Goal: Task Accomplishment & Management: Use online tool/utility

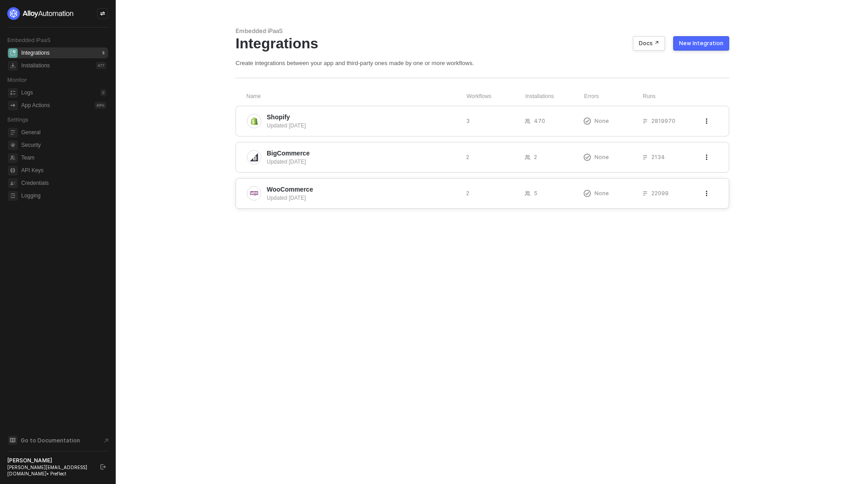
drag, startPoint x: 172, startPoint y: 352, endPoint x: 279, endPoint y: 206, distance: 180.8
click at [197, 341] on main "Embedded iPaaS Integrations Docs ↗ New Integration Create integrations between …" at bounding box center [424, 242] width 849 height 484
click at [403, 114] on span "Shopify" at bounding box center [363, 117] width 192 height 9
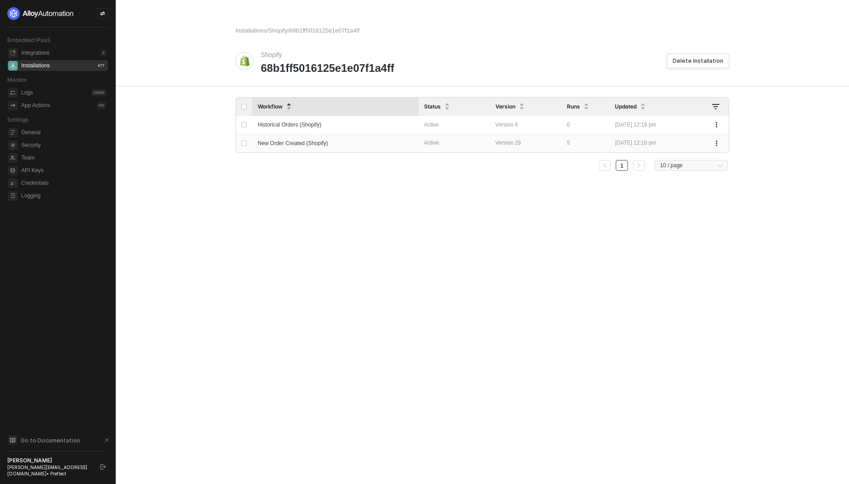
click at [362, 137] on div "New Order Created (Shopify)" at bounding box center [330, 143] width 145 height 16
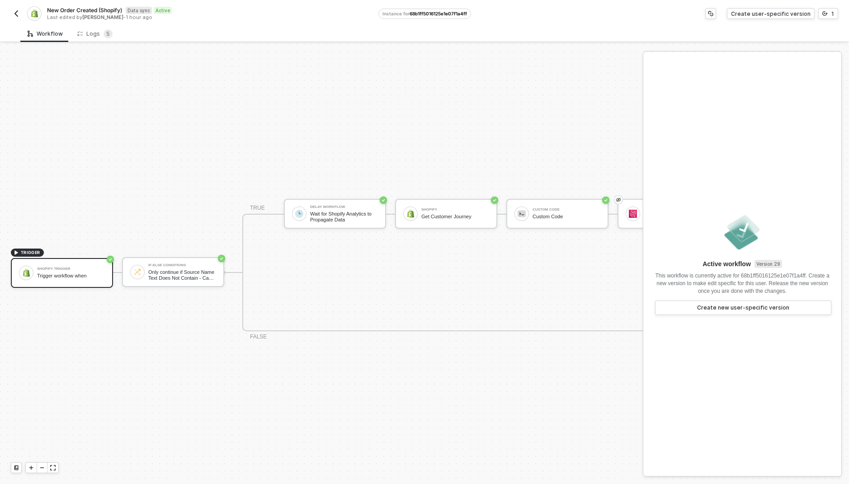
scroll to position [23, 0]
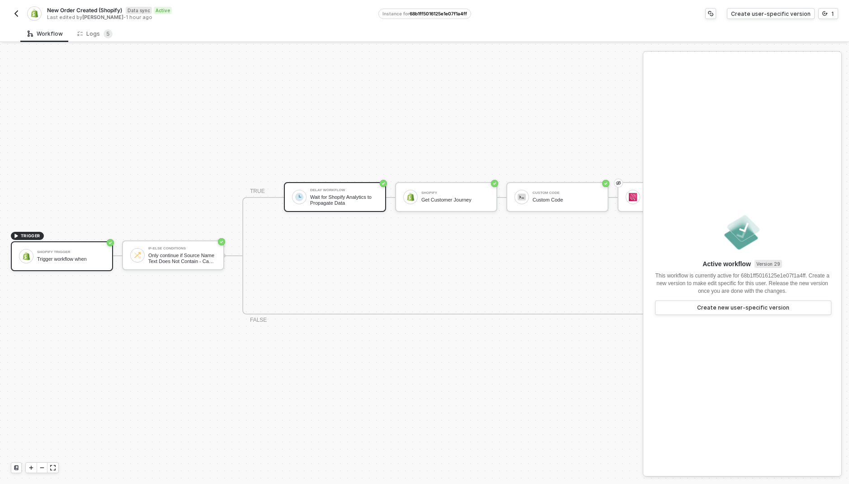
click at [329, 194] on div "Wait for Shopify Analytics to Propagate Data" at bounding box center [344, 199] width 68 height 11
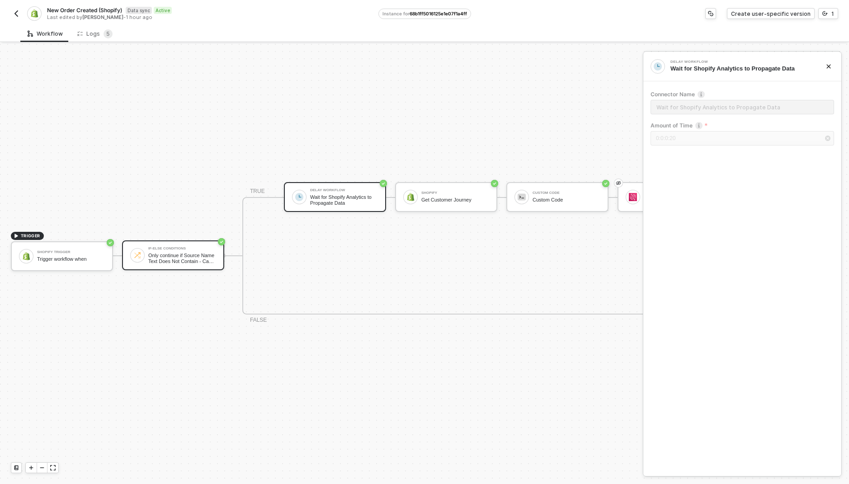
click at [158, 247] on div "If-Else Conditions Only continue if Source Name Text Does Not Contain - Case Se…" at bounding box center [182, 255] width 68 height 17
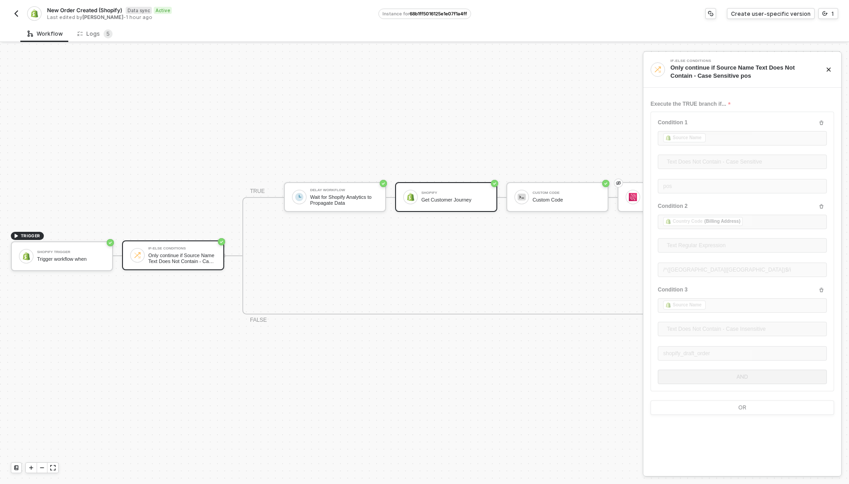
click at [471, 199] on div "Shopify Get Customer Journey" at bounding box center [446, 197] width 102 height 30
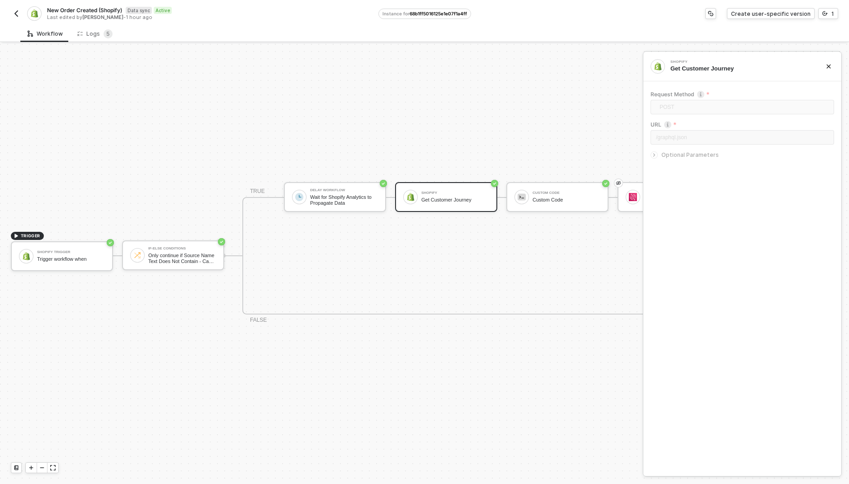
drag, startPoint x: 500, startPoint y: 226, endPoint x: 292, endPoint y: 239, distance: 208.3
click at [292, 239] on div "TRUE Delay Workflow Wait for Shopify Analytics to Propagate Data Shopify Get Cu…" at bounding box center [501, 255] width 519 height 117
click at [549, 197] on div "Custom Code Custom Code" at bounding box center [566, 196] width 68 height 17
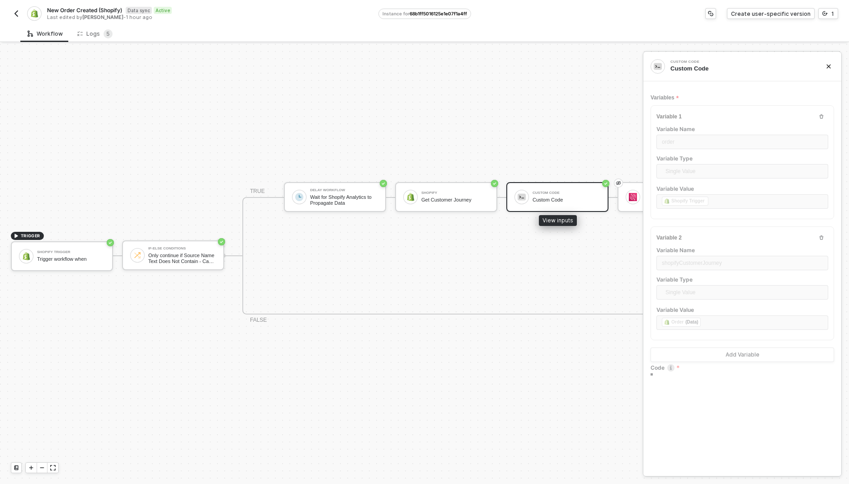
type textarea "try { let o = inputData.order; let doc = { value: parseFloat(o.current_total_pr…"
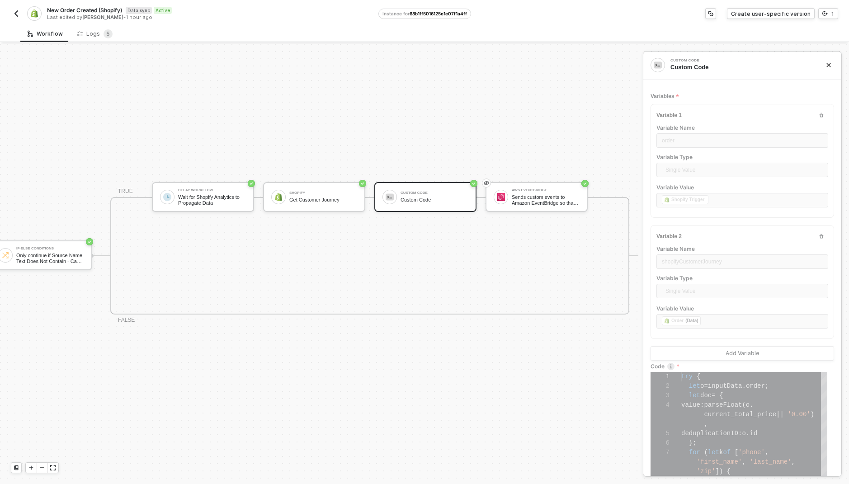
scroll to position [2, 0]
click at [321, 197] on div "Get Customer Journey" at bounding box center [323, 200] width 68 height 6
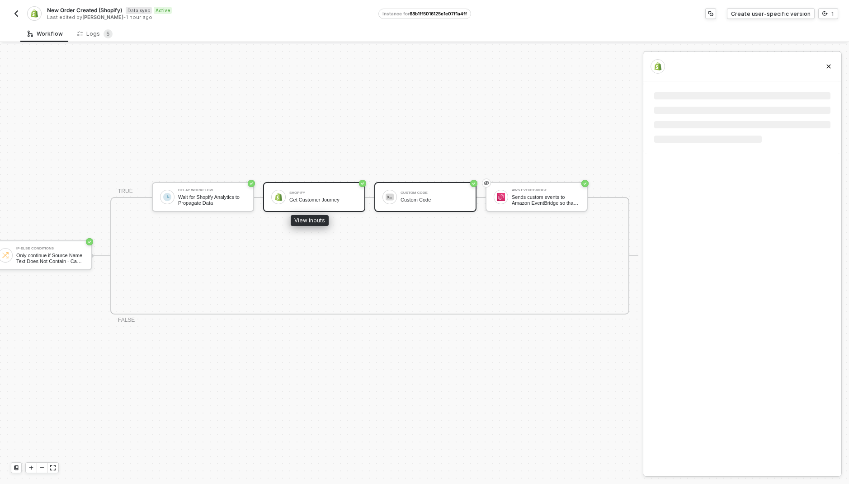
scroll to position [0, 0]
click at [386, 170] on div "TRIGGER Shopify Trigger Trigger workflow when If-Else Conditions Only continue …" at bounding box center [253, 255] width 770 height 457
click at [385, 193] on img at bounding box center [389, 197] width 8 height 8
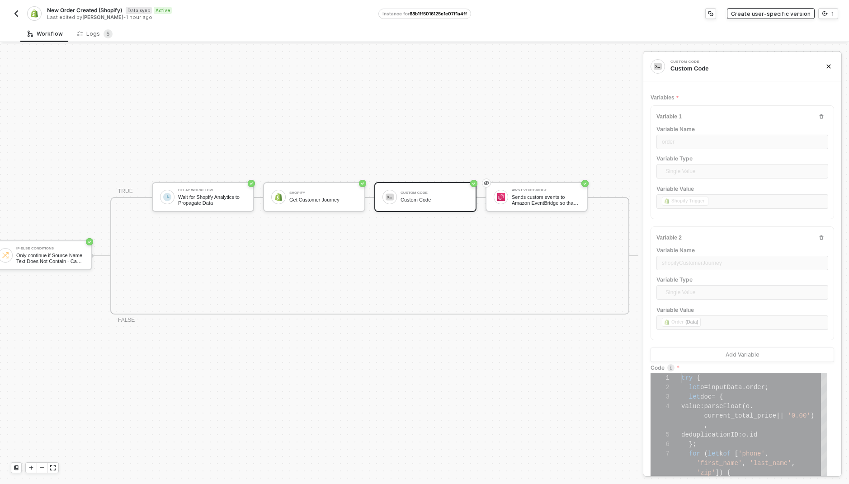
click at [767, 12] on div "Create user-specific version" at bounding box center [771, 14] width 80 height 8
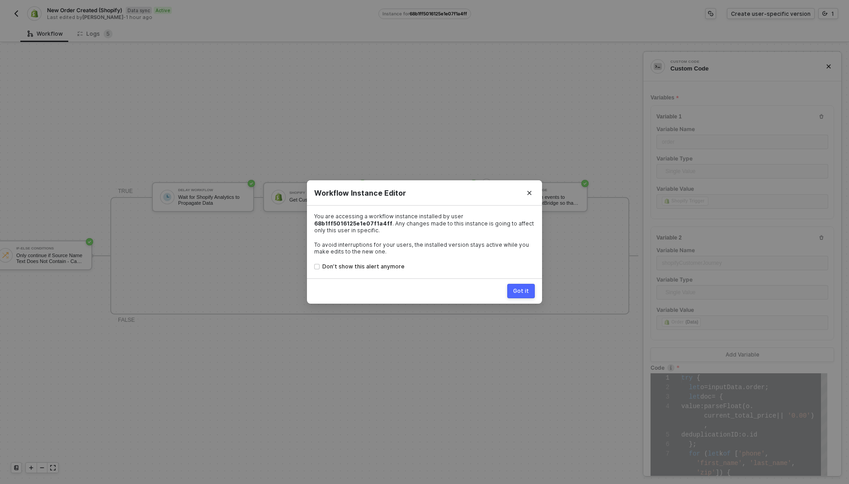
click at [526, 288] on div "Got it" at bounding box center [521, 290] width 16 height 7
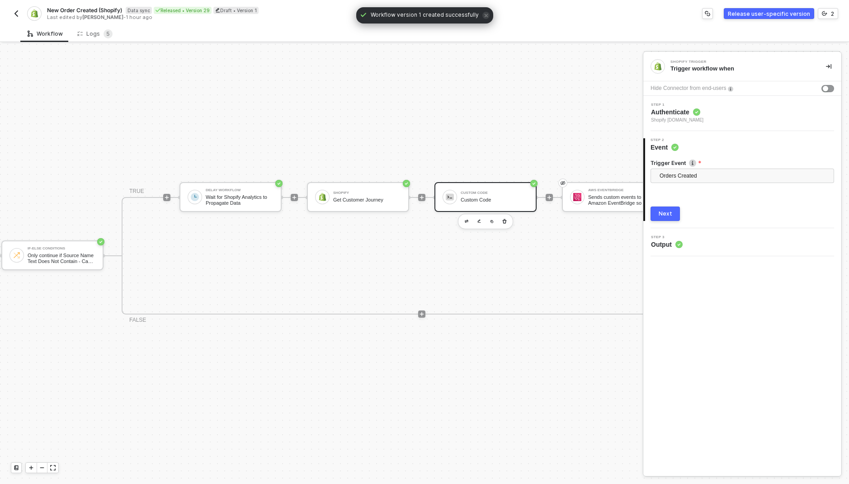
click at [456, 201] on div "Custom Code Custom Code" at bounding box center [485, 197] width 102 height 30
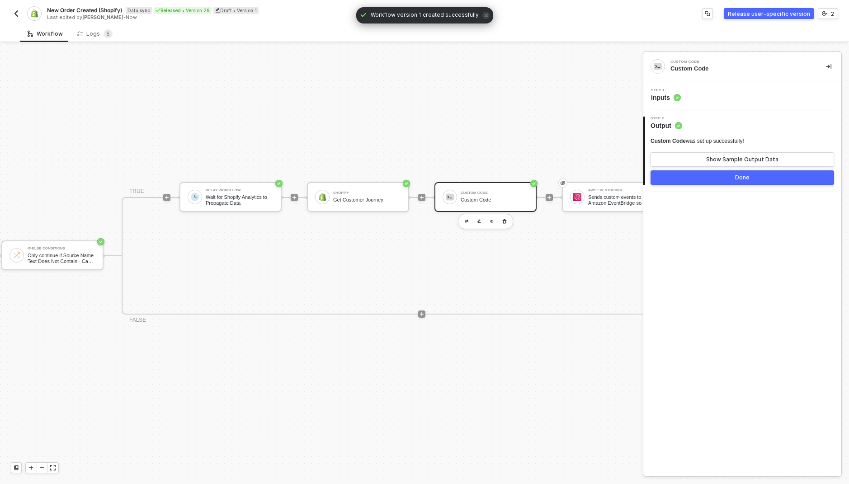
click at [685, 99] on div "Step 1 Inputs" at bounding box center [743, 96] width 196 height 14
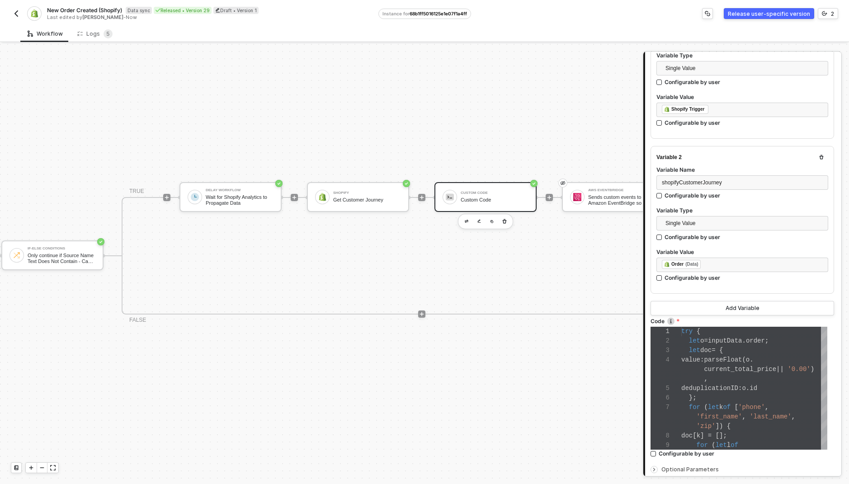
scroll to position [251, 0]
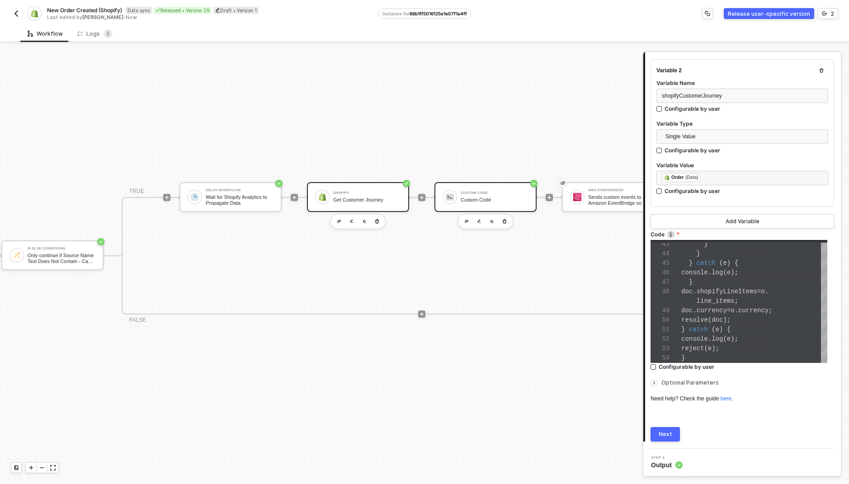
click at [343, 191] on div "Shopify" at bounding box center [367, 193] width 68 height 4
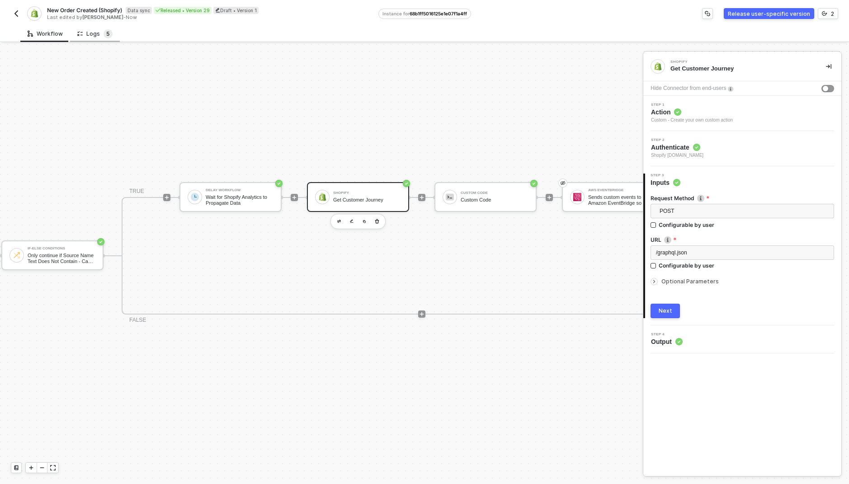
drag, startPoint x: 99, startPoint y: 33, endPoint x: 102, endPoint y: 38, distance: 5.9
click at [99, 33] on div "Logs 5" at bounding box center [94, 33] width 35 height 9
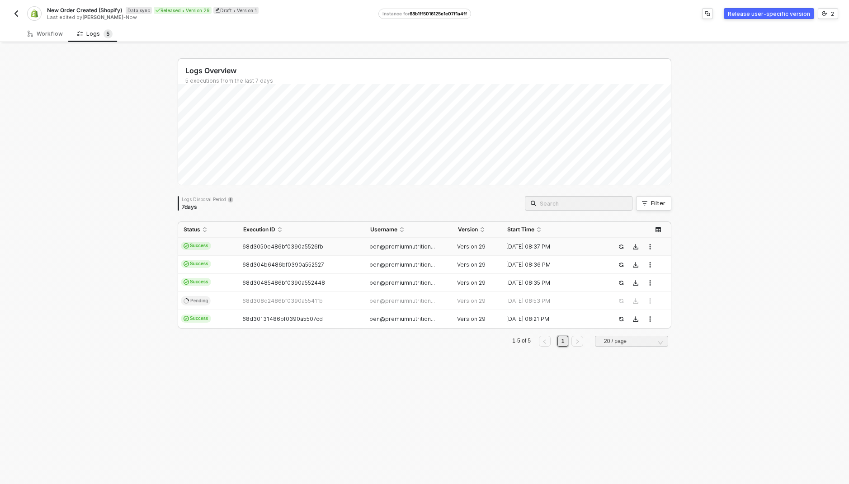
click at [305, 242] on td "68d3050e486bf0390a5526fb" at bounding box center [301, 247] width 127 height 18
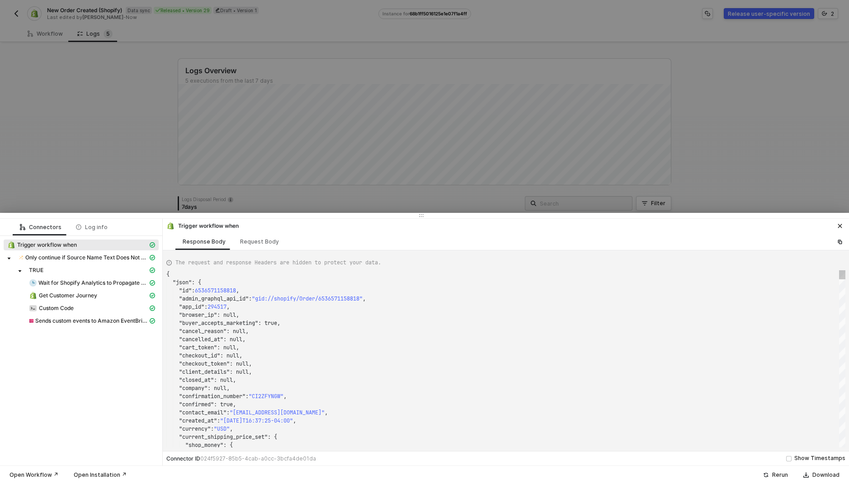
scroll to position [81, 0]
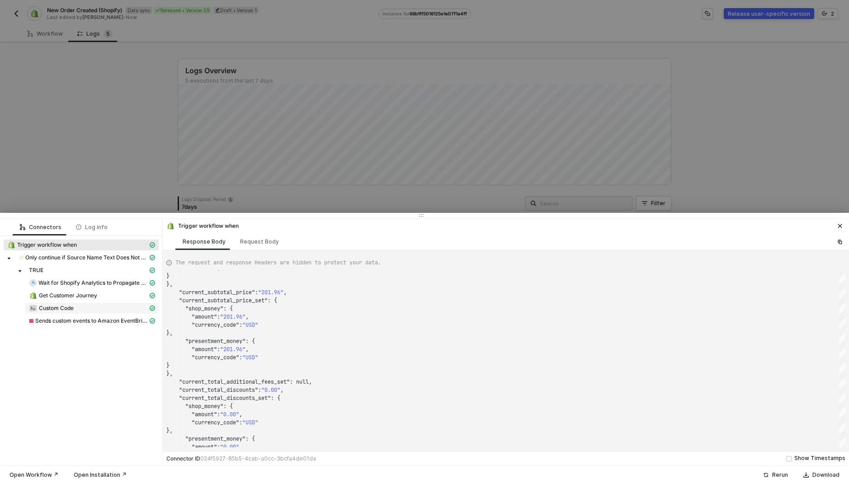
click at [110, 303] on span "Custom Code" at bounding box center [91, 308] width 133 height 11
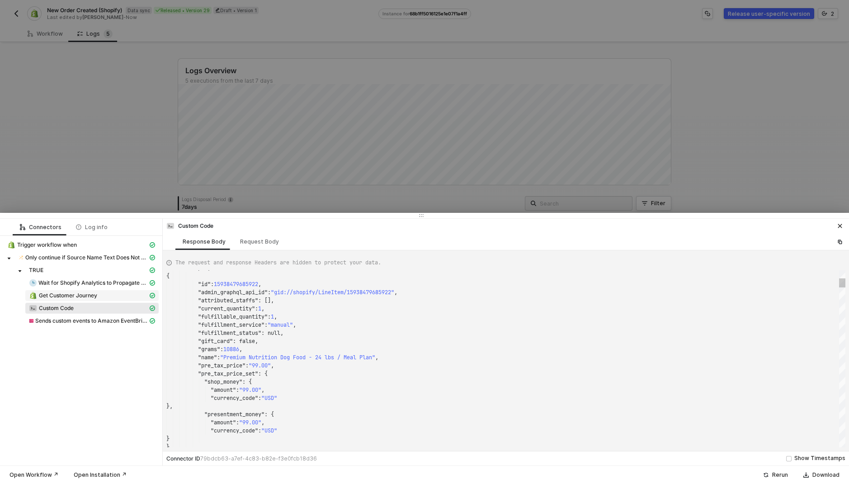
click at [106, 294] on div "Get Customer Journey" at bounding box center [88, 295] width 119 height 8
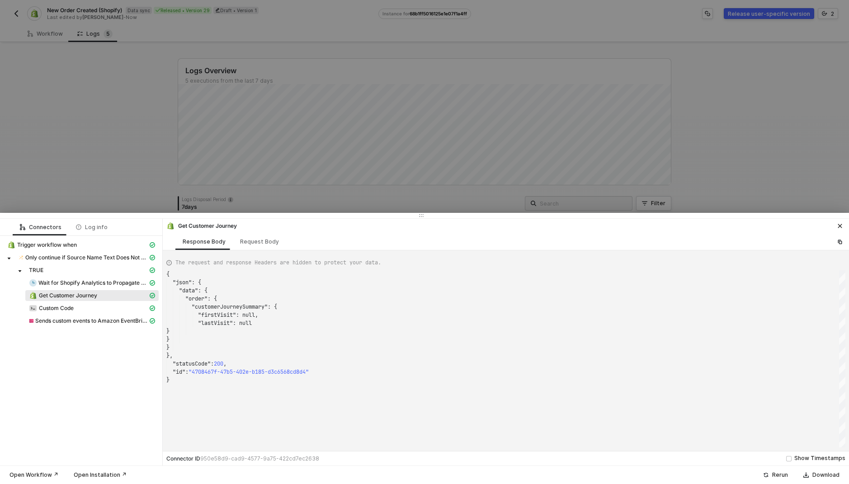
click at [100, 297] on div "Get Customer Journey" at bounding box center [88, 295] width 119 height 8
click at [100, 305] on div "Custom Code" at bounding box center [88, 308] width 119 height 8
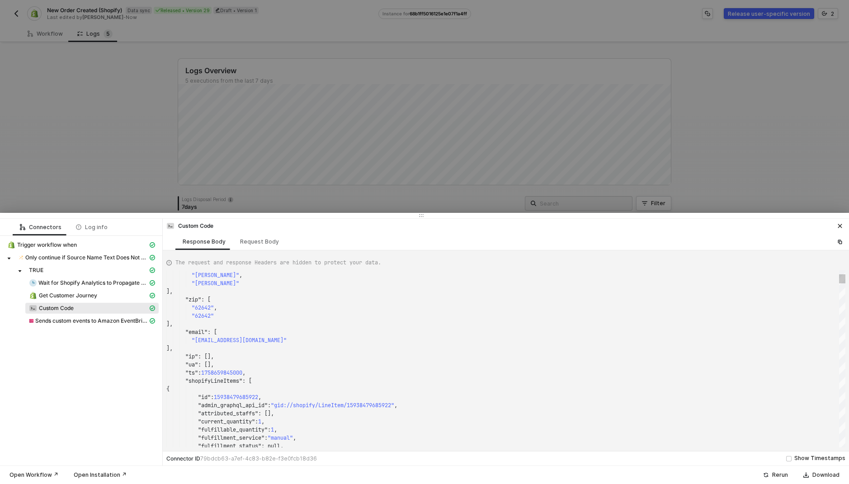
type textarea "], "email": [ "[EMAIL_ADDRESS][DOMAIN_NAME]" ], "ip": [], "ua": [], "ts": 17586…"
click at [307, 359] on div ""ip" : []," at bounding box center [505, 356] width 679 height 8
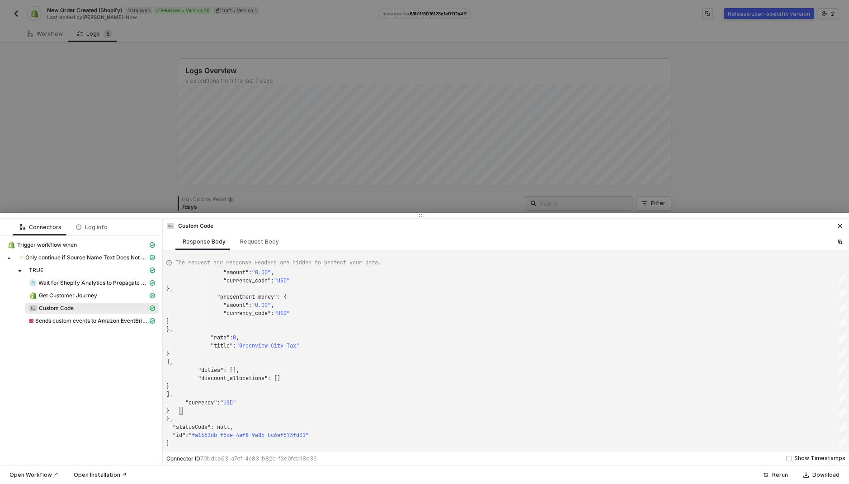
click at [143, 178] on div at bounding box center [424, 242] width 849 height 484
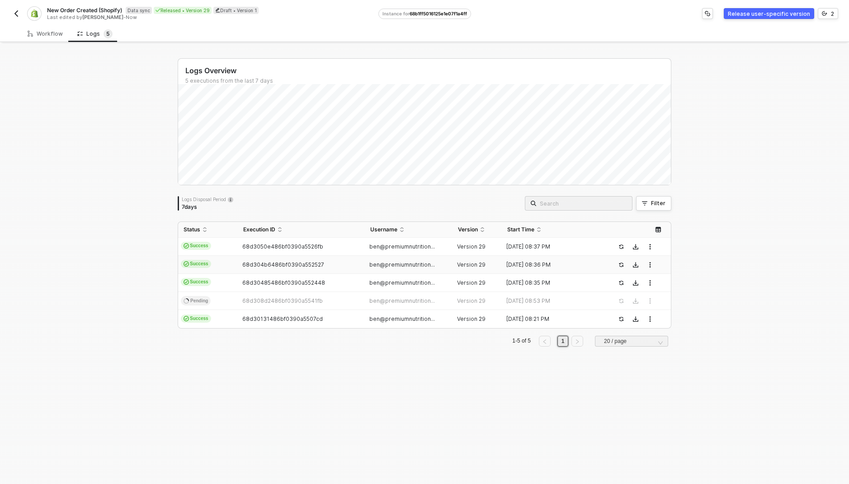
click at [301, 258] on td "68d304b6486bf0390a552527" at bounding box center [301, 265] width 127 height 18
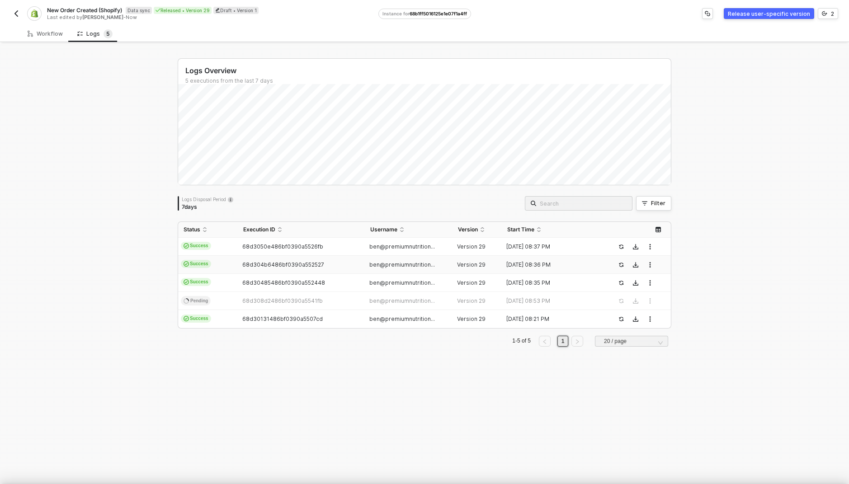
scroll to position [81, 0]
type textarea "{ "json": { "id": 6536569258274, "admin_graphql_api_id": "gid://shopify/Order/6…"
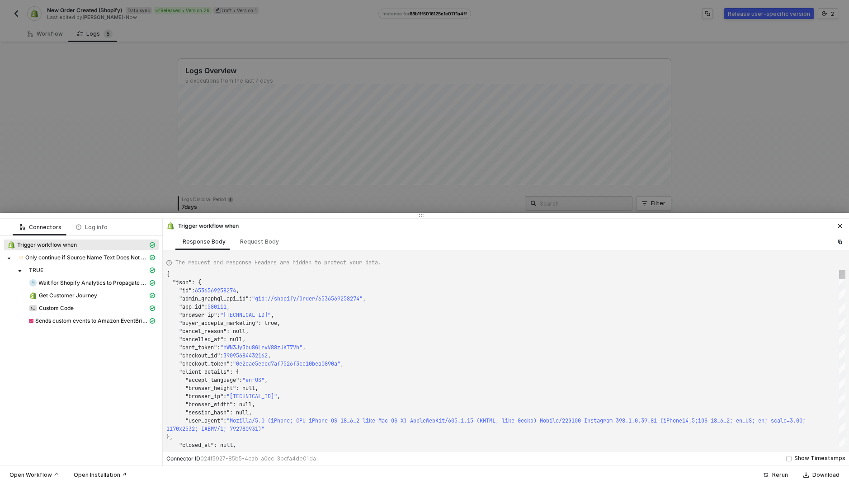
click at [303, 207] on div at bounding box center [424, 242] width 849 height 484
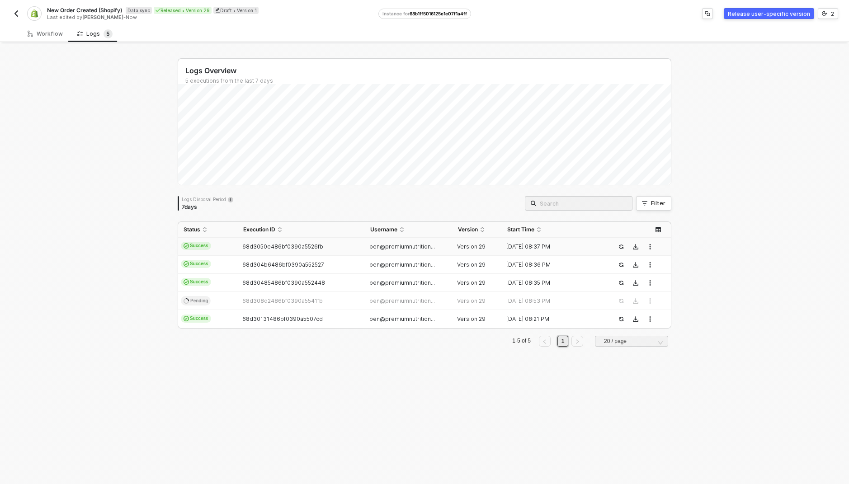
click at [359, 247] on td "68d3050e486bf0390a5526fb" at bounding box center [301, 247] width 127 height 18
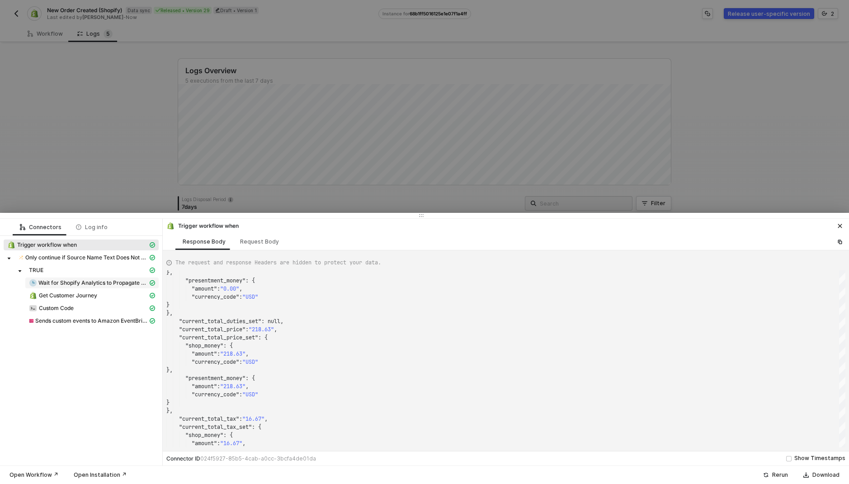
click at [127, 280] on span "Wait for Shopify Analytics to Propagate Data" at bounding box center [92, 282] width 109 height 7
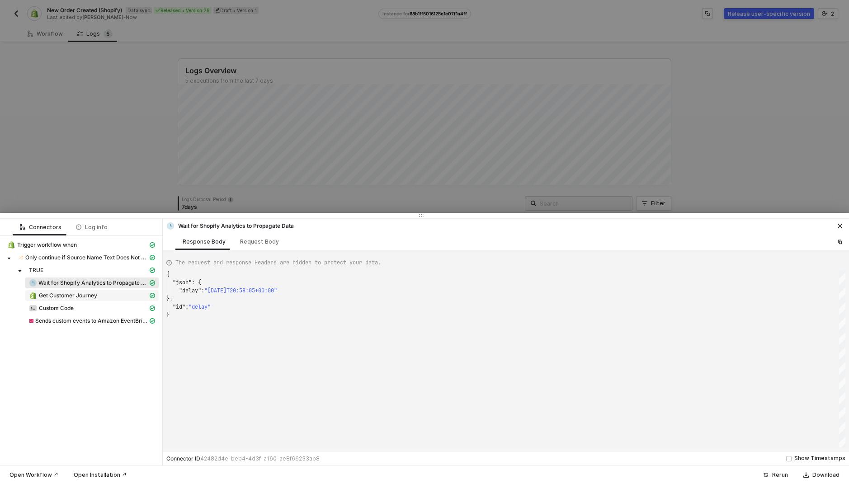
click at [120, 295] on div "Get Customer Journey" at bounding box center [88, 295] width 119 height 8
type textarea "{ "json": { "data": { "order": { "customerJourneySummary": { "firstVisit": null…"
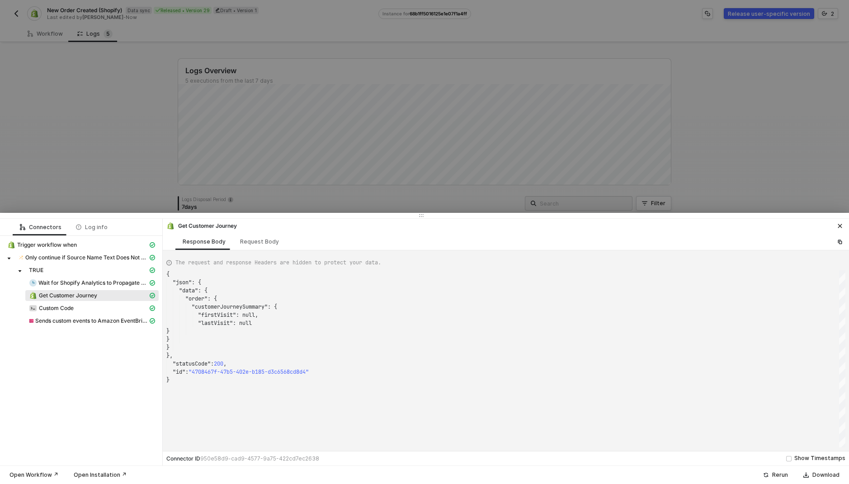
click at [229, 160] on div at bounding box center [424, 242] width 849 height 484
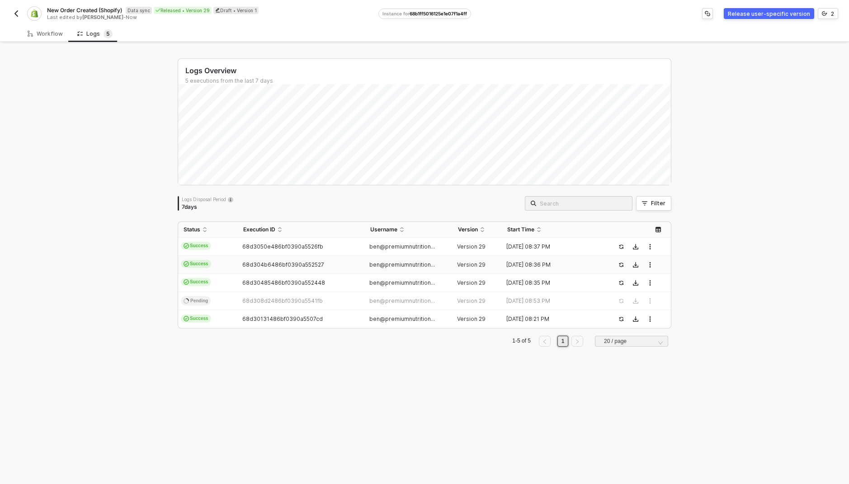
click at [274, 272] on td "68d304b6486bf0390a552527" at bounding box center [301, 265] width 127 height 18
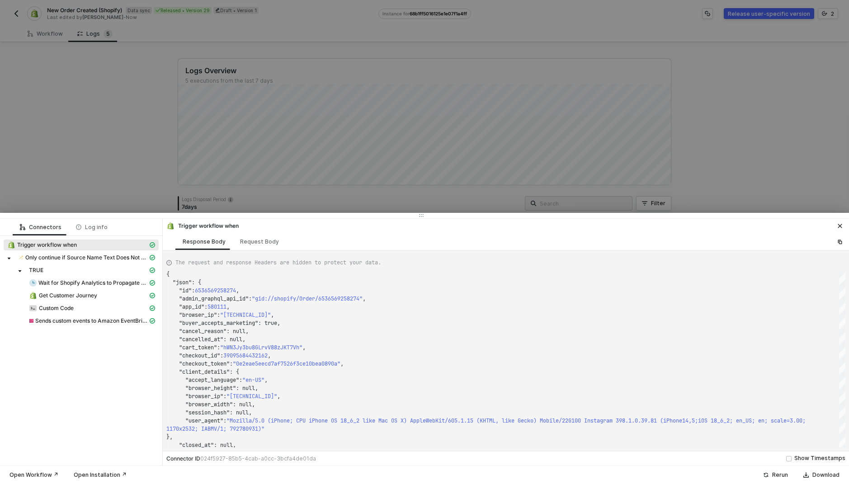
click at [131, 289] on div "Wait for Shopify Analytics to Propagate Data" at bounding box center [81, 283] width 155 height 13
click at [130, 287] on span "Wait for Shopify Analytics to Propagate Data" at bounding box center [91, 282] width 133 height 11
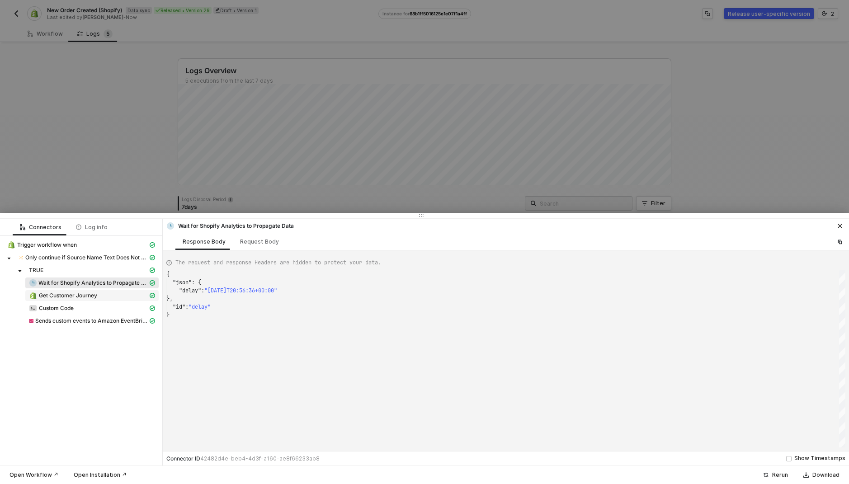
click at [121, 300] on span "Get Customer Journey" at bounding box center [91, 295] width 133 height 11
type textarea "{ "json": { "data": { "order": { "customerJourneySummary": { "firstVisit": { "l…"
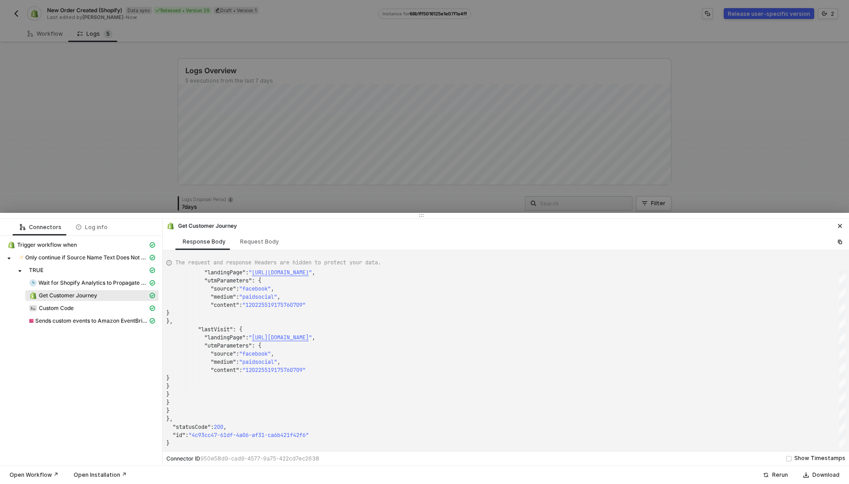
click at [207, 136] on div at bounding box center [424, 242] width 849 height 484
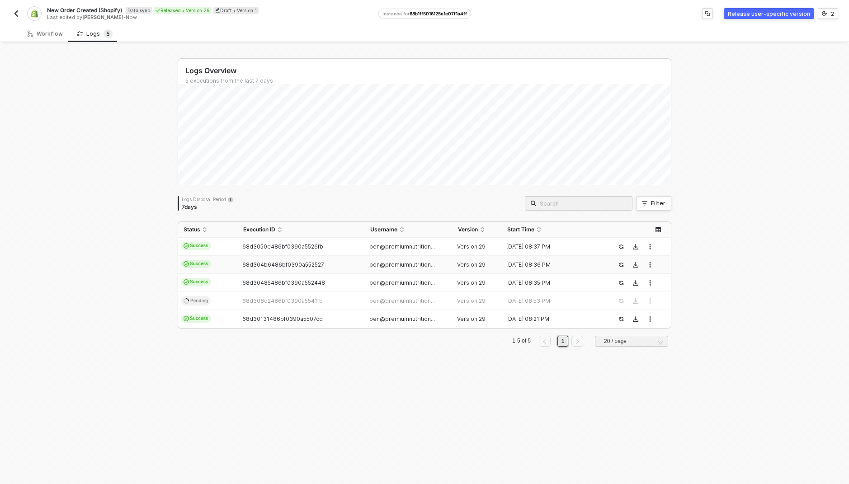
click at [289, 316] on span "68d30131486bf0390a5507cd" at bounding box center [282, 318] width 80 height 7
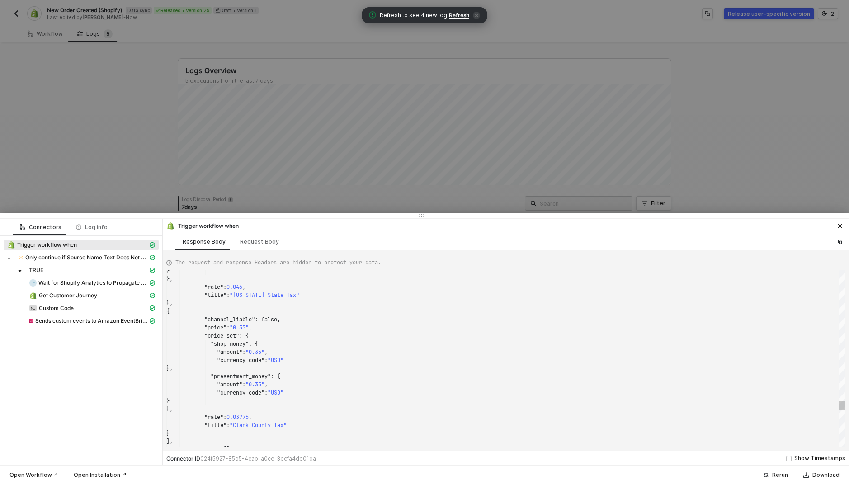
type textarea ""channel_liable": false, "price": "0.35", "price_set": { "shop_money": { "amoun…"
click at [278, 331] on div ""price" : "0.35" ," at bounding box center [505, 328] width 679 height 8
type textarea "o"
type textarea ""currency_code": "USD" } }, "variant_id": 49577094873378, "variant_inventory_ma…"
type textarea "or"
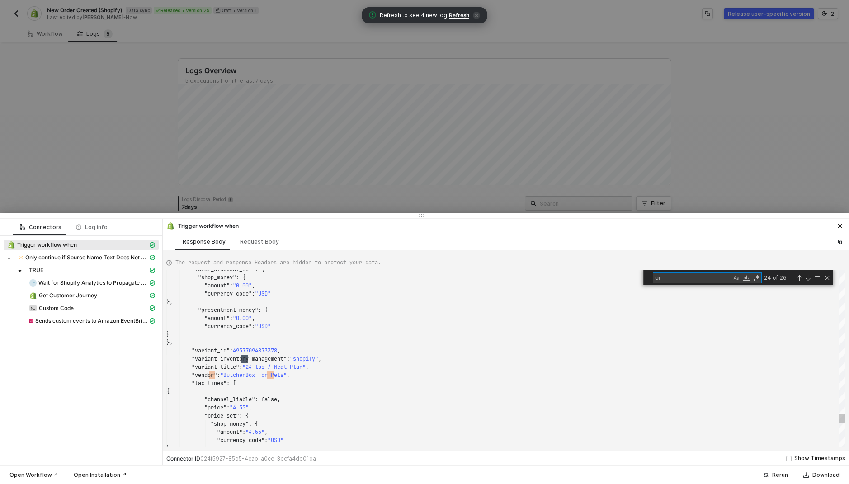
type textarea "{ "json": { "id": [CREDIT_CARD_NUMBER], "admin_graphql_api_id": "gid://shopify/…"
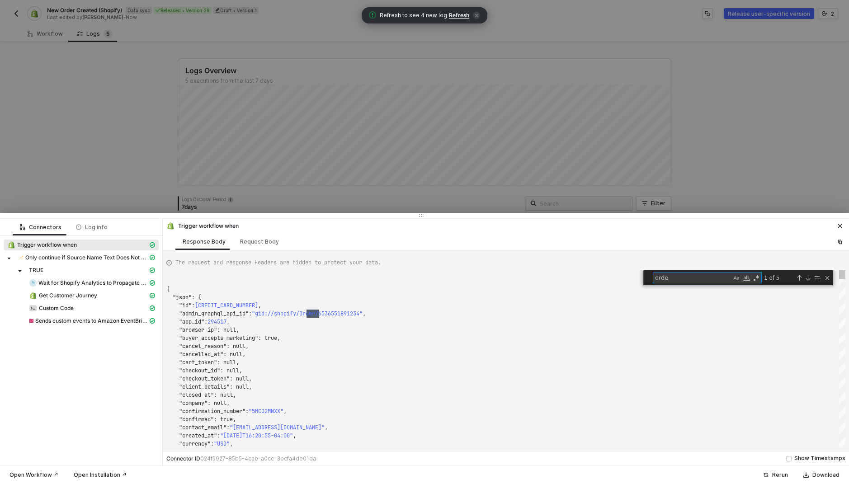
type textarea "order"
type textarea "], "number": 29989, "order_number": 30989, "order_status_url": "[URL][DOMAIN_NA…"
type textarea "orders"
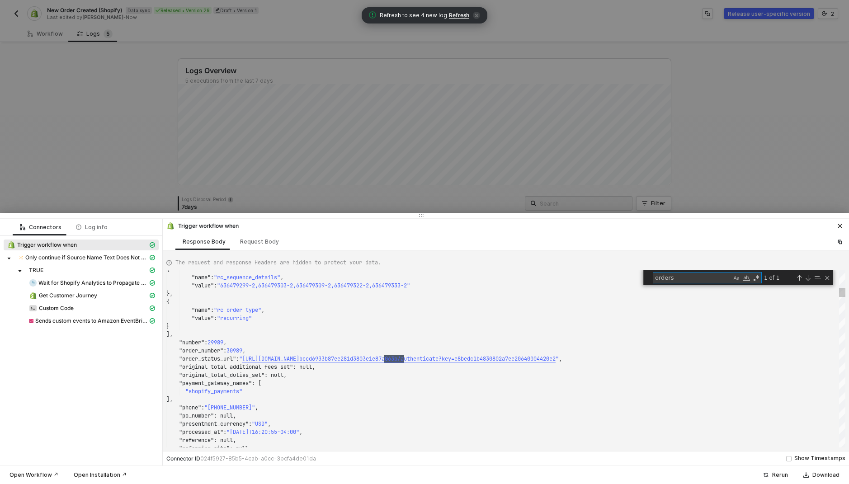
scroll to position [81, 238]
type textarea "{ "json": { "id": [CREDIT_CARD_NUMBER], "admin_graphql_api_id": "gid://shopify/…"
type textarea "order"
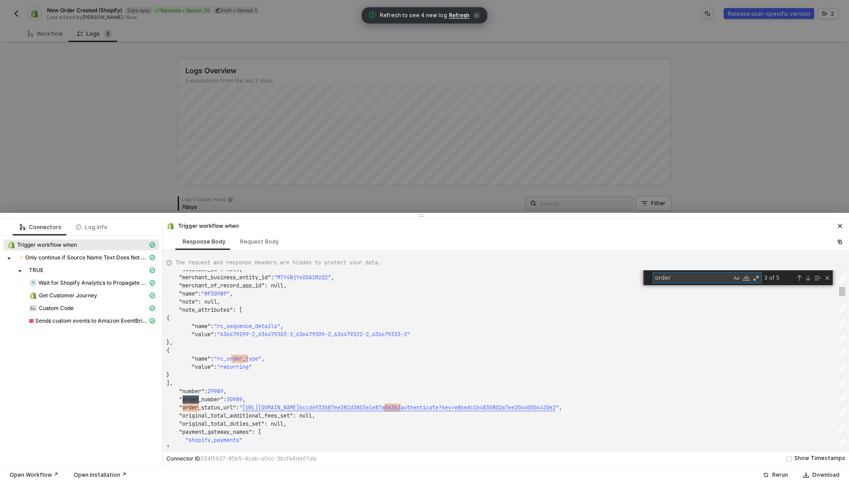
scroll to position [81, 33]
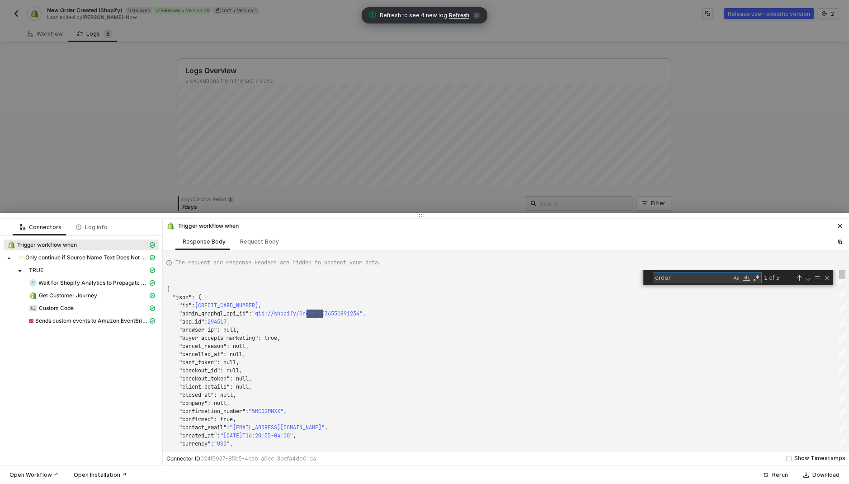
type textarea ""note": null, "note_attributes": [ { "name": "rc_sequence_details", "value": "6…"
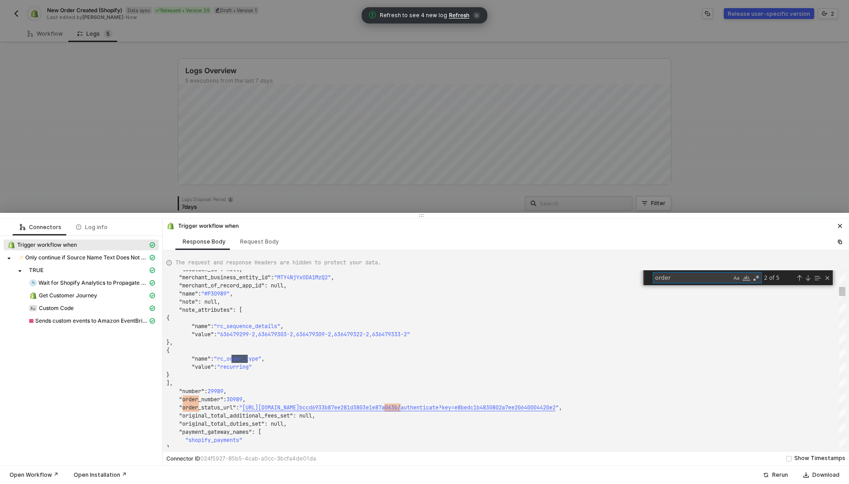
scroll to position [81, 81]
type textarea ""channel_liable": false, "price": "0.35", "price_set": { "shop_money": { "amoun…"
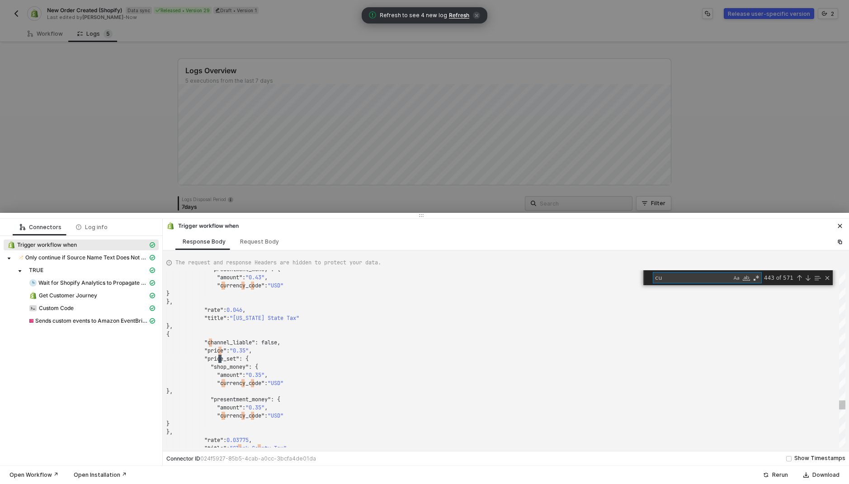
type textarea "cus"
type textarea "}, "presentment_money": { "amount": "12.42", "currency_code": "USD" } }, "custo…"
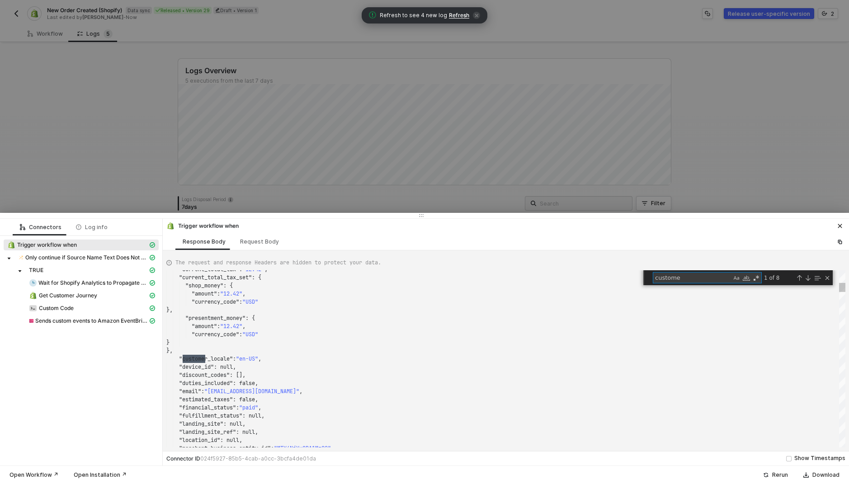
type textarea "customer"
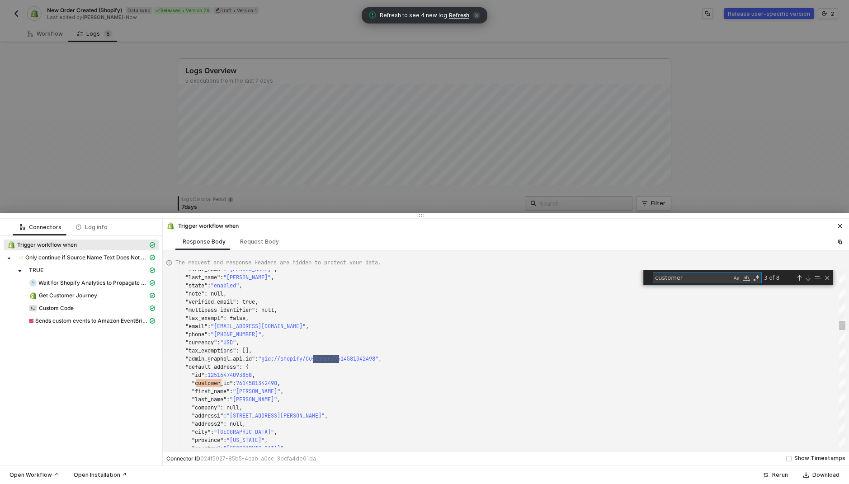
type textarea ""name": "[PERSON_NAME]", "country_code": "US", "province_code": "NV" }, "custom…"
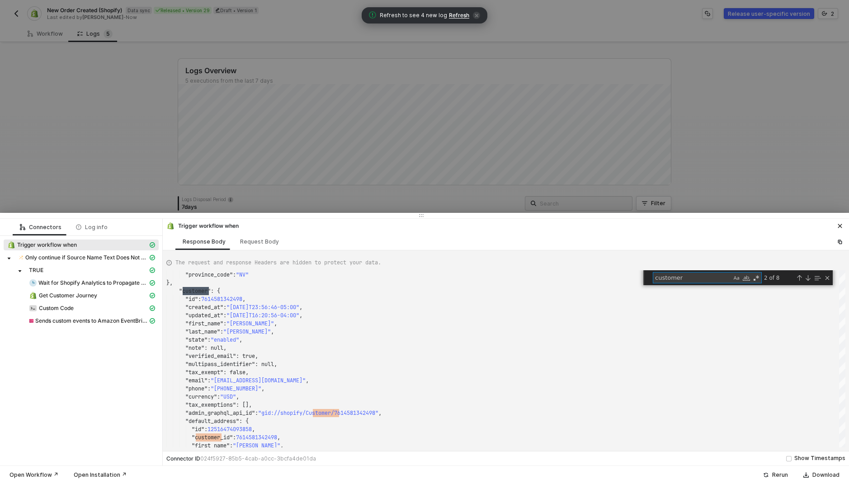
type textarea "customer"
click at [197, 150] on div at bounding box center [424, 242] width 849 height 484
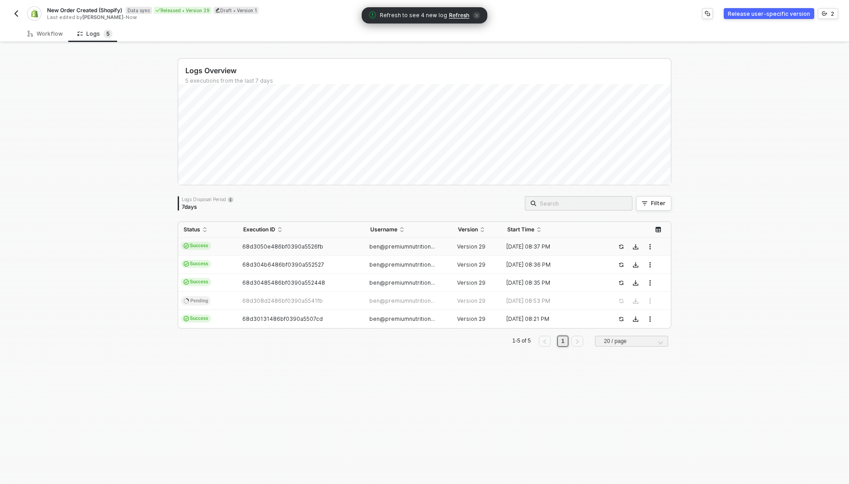
click at [227, 244] on td "Success" at bounding box center [208, 247] width 60 height 18
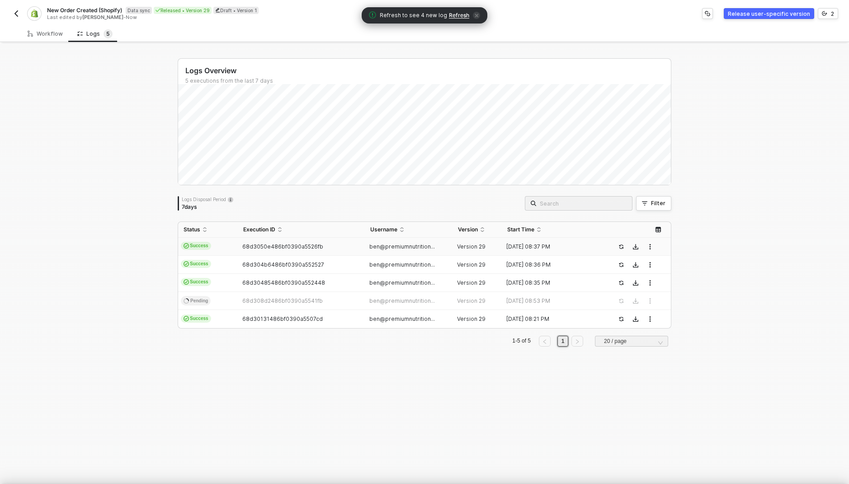
scroll to position [81, 0]
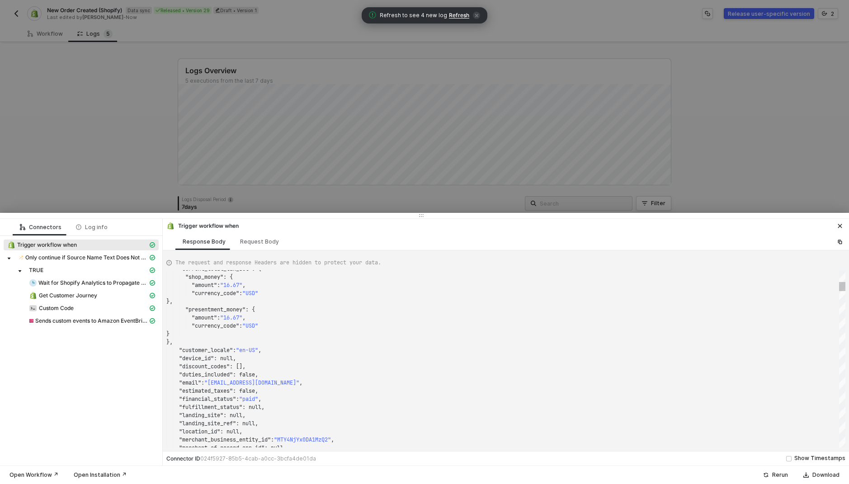
type textarea "}, "presentment_money": { "amount": "16.67", "currency_code": "USD" } }, "custo…"
click at [254, 354] on div ""customer_locale" : "en-US" ," at bounding box center [505, 350] width 679 height 8
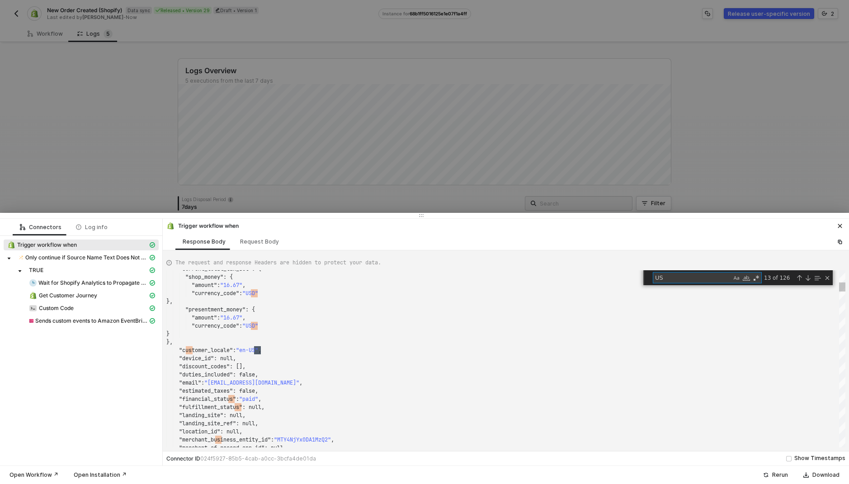
type textarea "c"
type textarea ""phone": "[PHONE_NUMBER]", "po_number": null, "presentment_currency": "USD", "p…"
type textarea "cu"
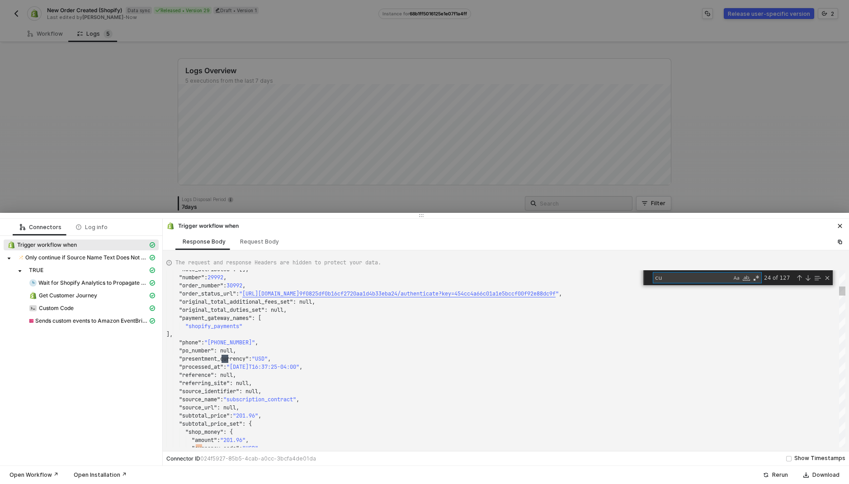
type textarea ""longitude": -89.7501851, "name": "[PERSON_NAME]", "country_code": "US", "provi…"
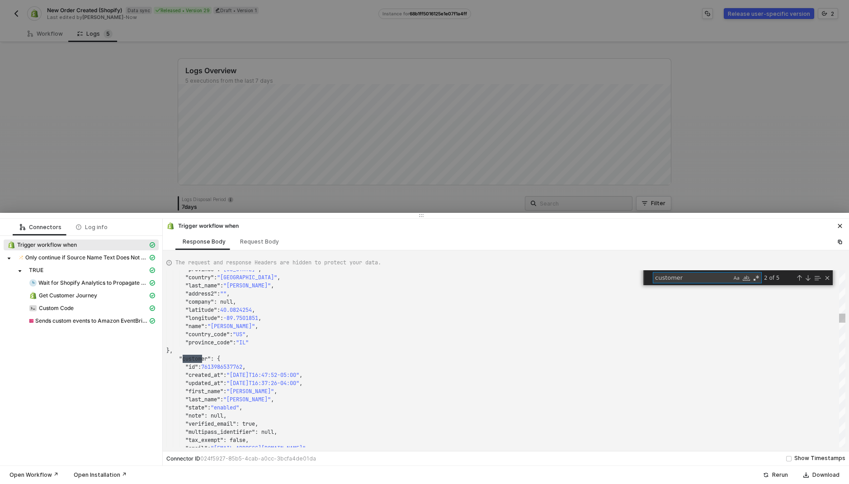
scroll to position [81, 42]
type textarea "customer"
click at [225, 145] on div at bounding box center [424, 242] width 849 height 484
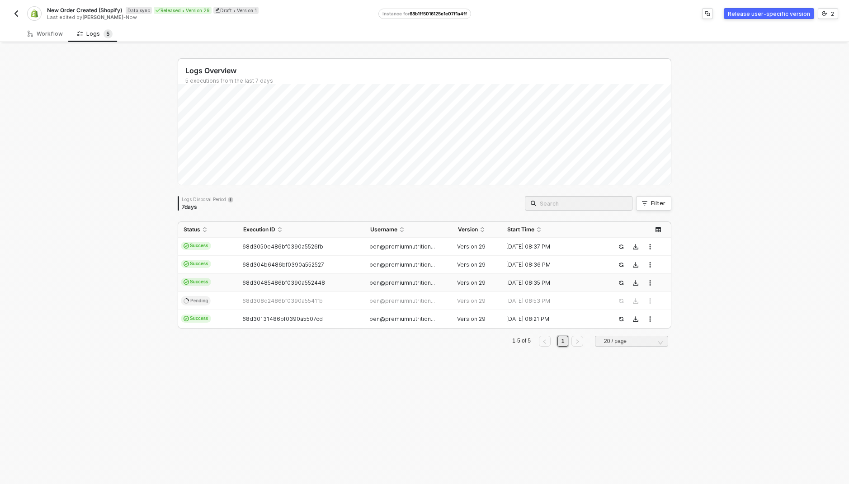
click at [216, 267] on td "Success" at bounding box center [208, 265] width 60 height 18
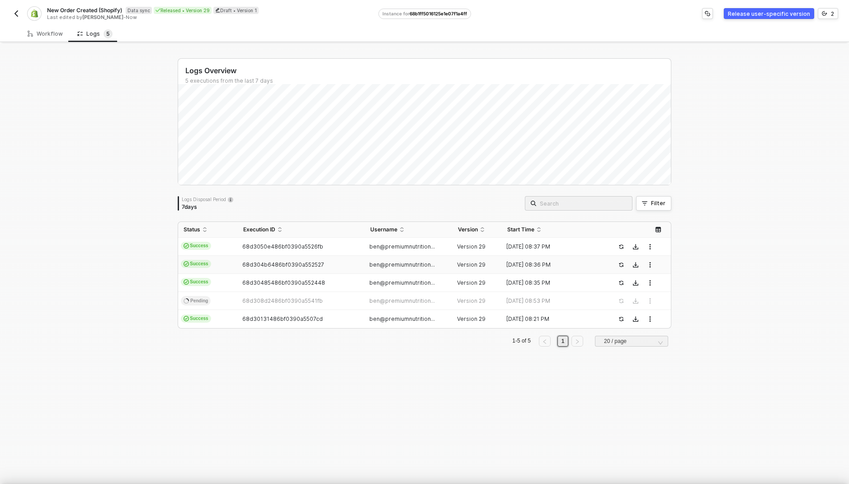
scroll to position [81, 0]
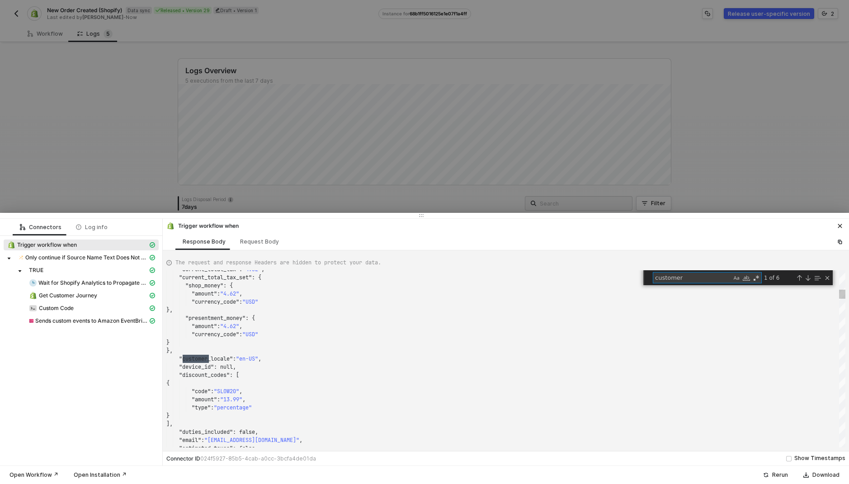
scroll to position [81, 42]
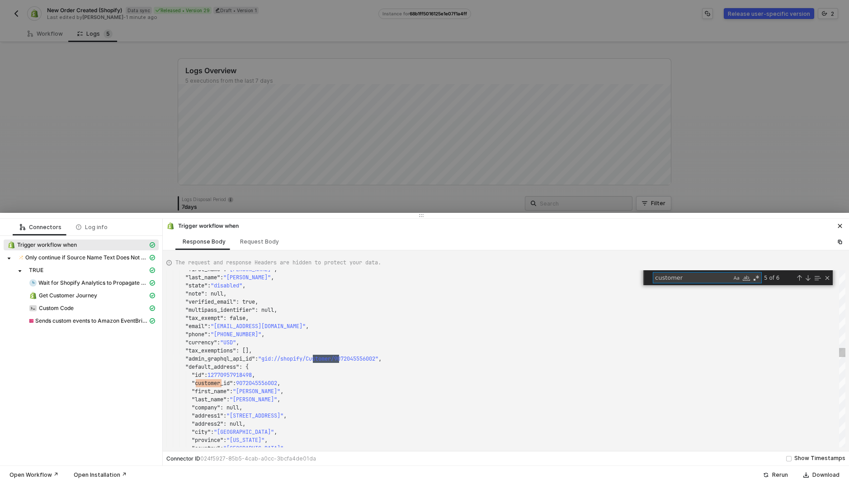
type textarea ""longitude": -98.0548637, "name": "[PERSON_NAME]", "country_code": "US", "provi…"
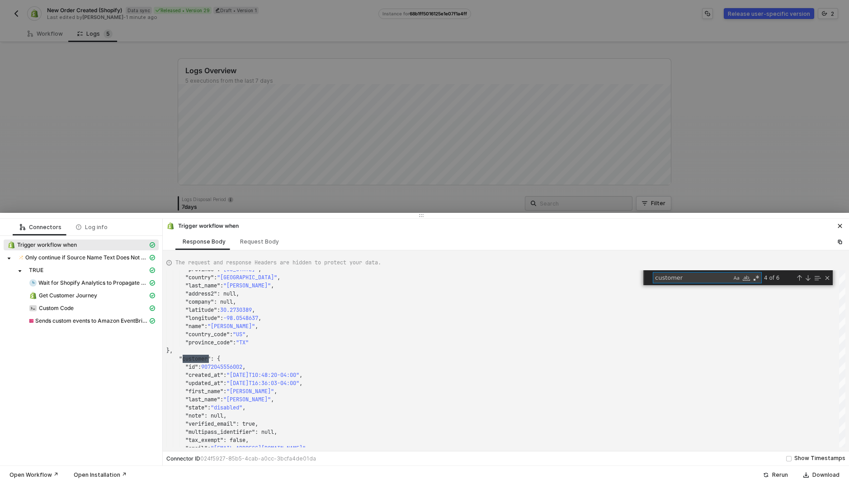
type textarea "customer"
click at [261, 135] on div at bounding box center [424, 242] width 849 height 484
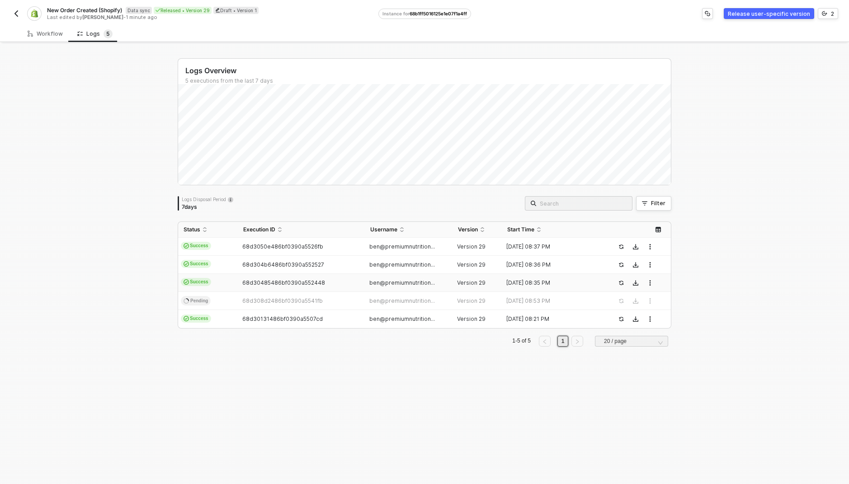
click at [220, 279] on td "Success" at bounding box center [208, 283] width 60 height 18
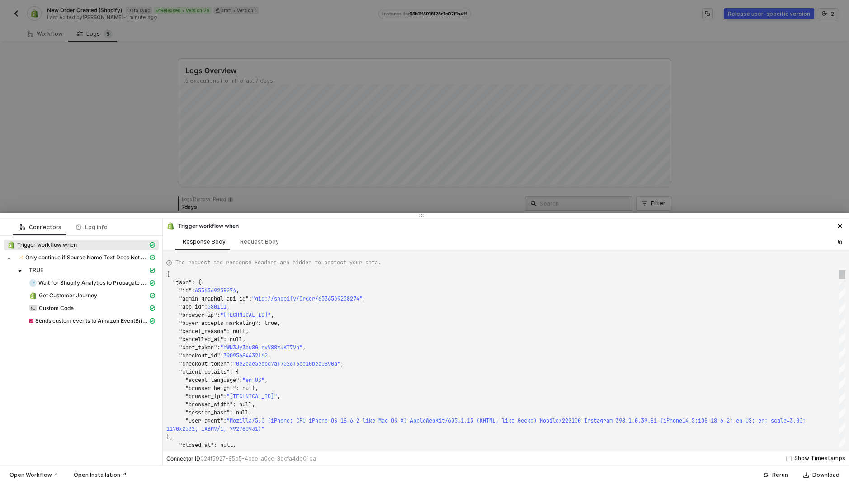
scroll to position [81, 0]
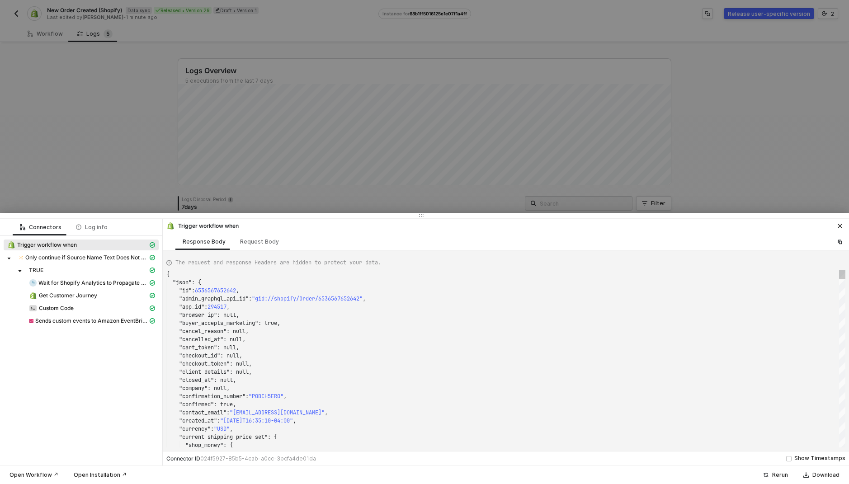
click at [220, 343] on span ""cancelled_at"" at bounding box center [201, 339] width 44 height 7
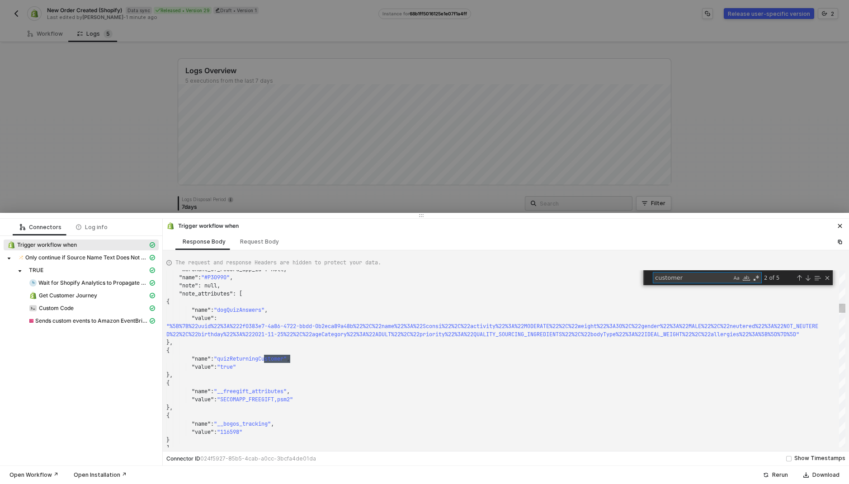
type textarea ""address2": null, "company": null, "[GEOGRAPHIC_DATA], "name": "[PERSON_NAME]",…"
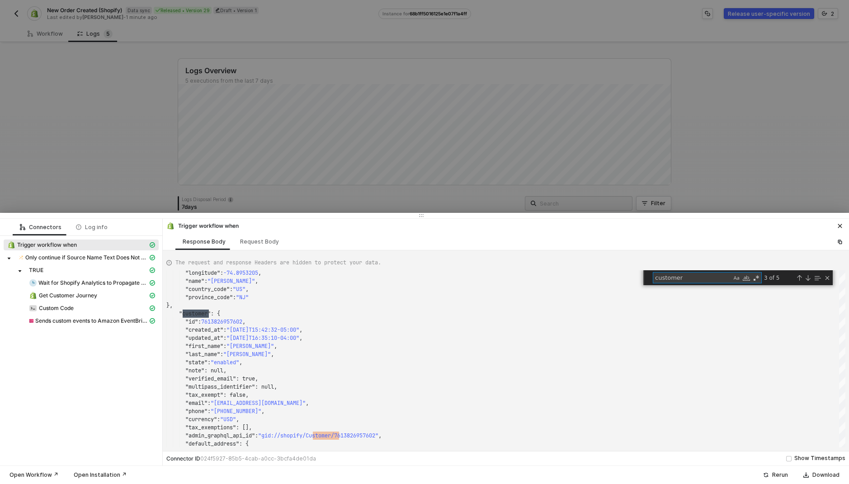
type textarea "customer"
drag, startPoint x: 277, startPoint y: 166, endPoint x: 269, endPoint y: 202, distance: 36.1
click at [277, 166] on div at bounding box center [424, 242] width 849 height 484
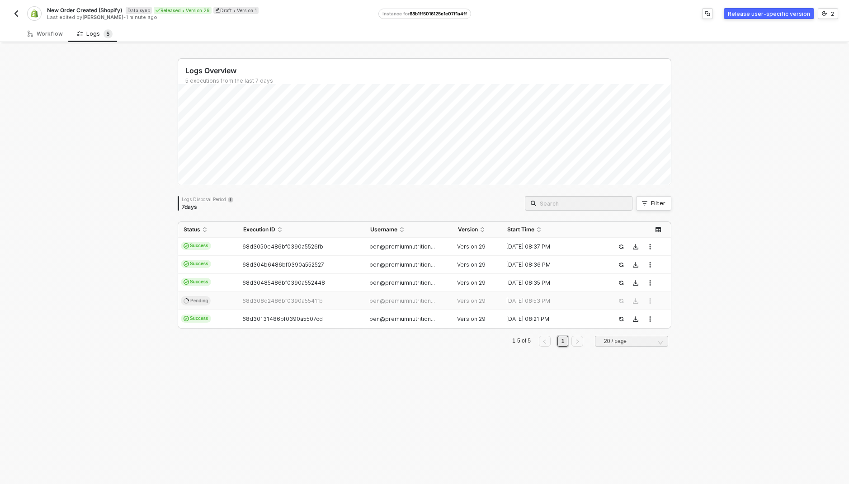
click at [210, 309] on td "Pending" at bounding box center [208, 301] width 60 height 18
click at [212, 319] on td "Success" at bounding box center [208, 319] width 60 height 18
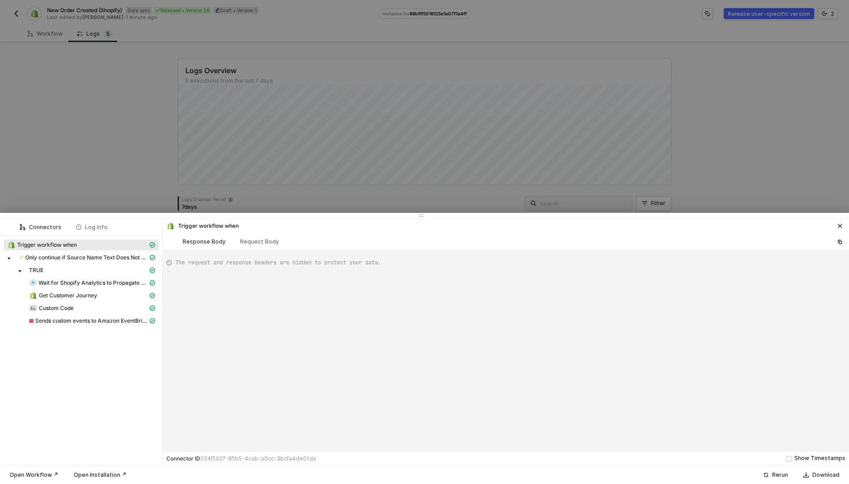
scroll to position [81, 0]
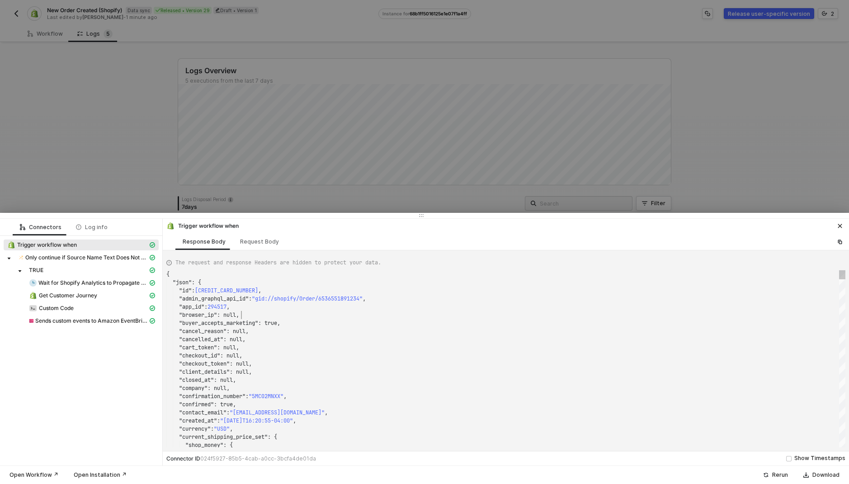
click at [318, 311] on div ""browser_ip" : null," at bounding box center [505, 315] width 679 height 8
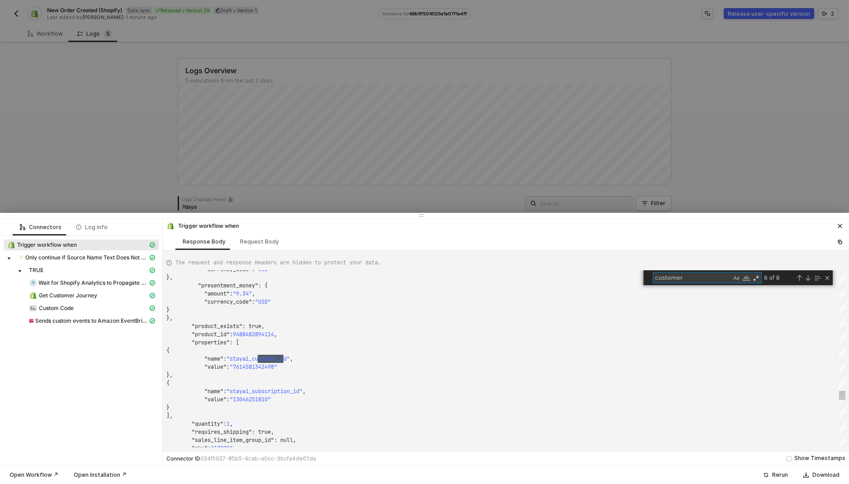
scroll to position [81, 42]
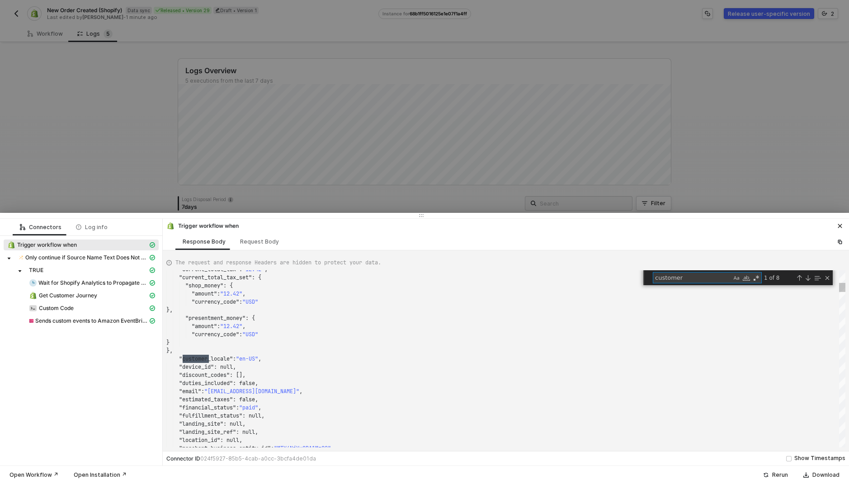
type textarea ""name": "[PERSON_NAME]", "country_code": "US", "province_code": "NV" }, "custom…"
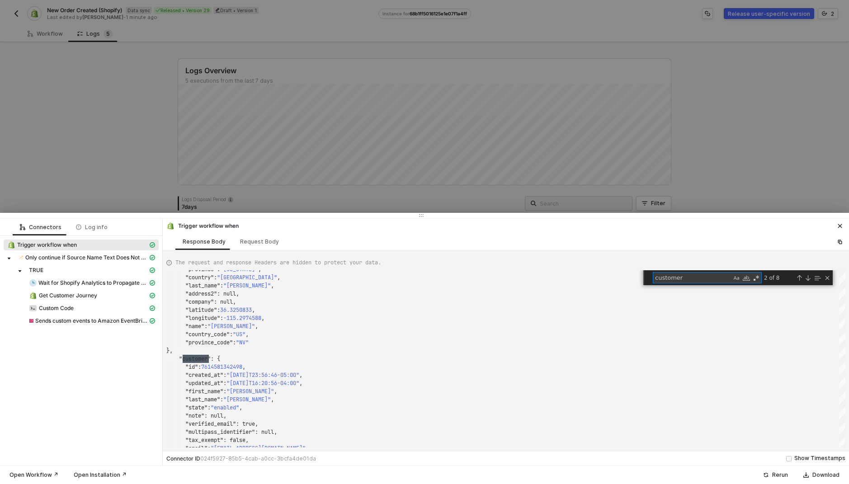
type textarea "customer"
click at [263, 130] on div at bounding box center [424, 242] width 849 height 484
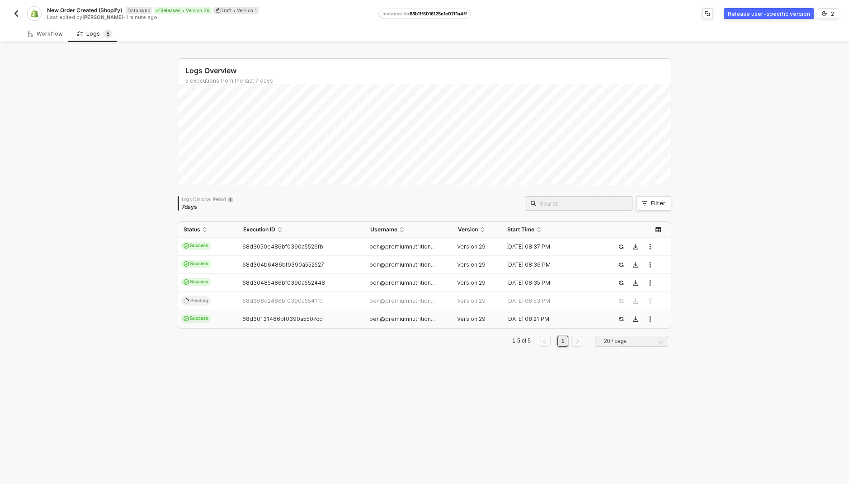
click at [216, 318] on td "Success" at bounding box center [208, 319] width 60 height 18
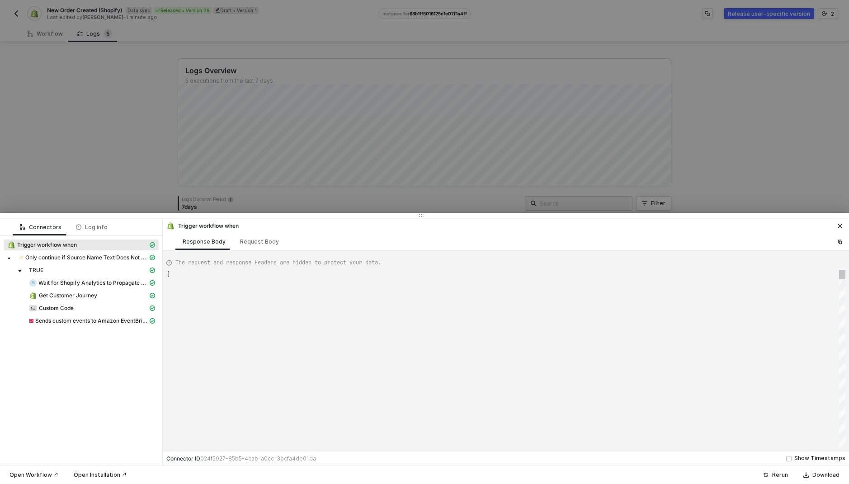
scroll to position [81, 0]
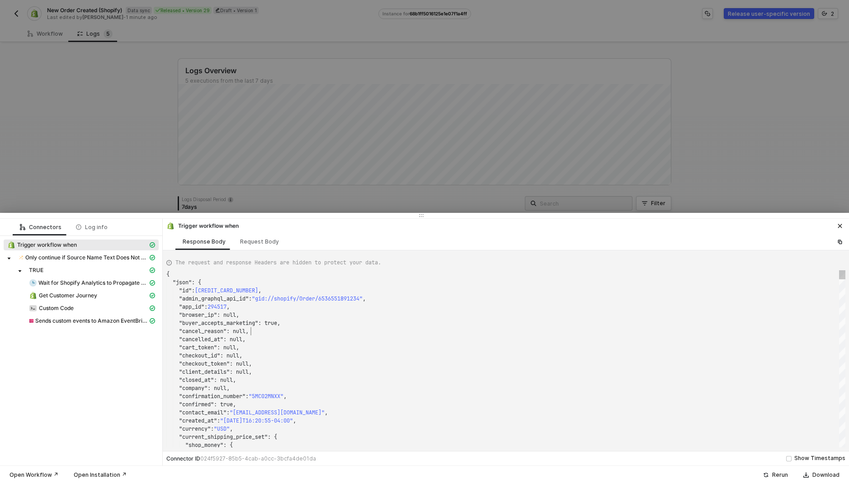
click at [255, 333] on div ""cancel_reason" : null," at bounding box center [505, 331] width 679 height 8
type textarea "}, "presentment_money": { "amount": "12.42", "currency_code": "USD" } }, "custo…"
type textarea "customer"
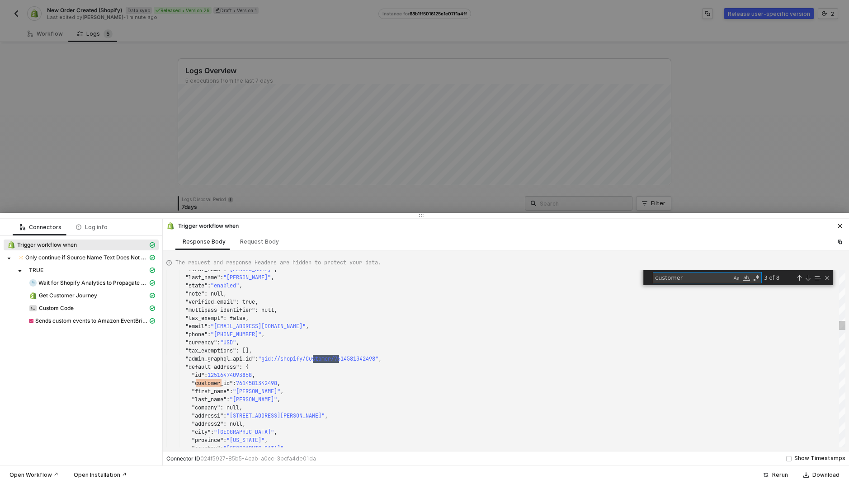
type textarea ""name": "[PERSON_NAME]", "country_code": "US", "province_code": "NV" }, "custom…"
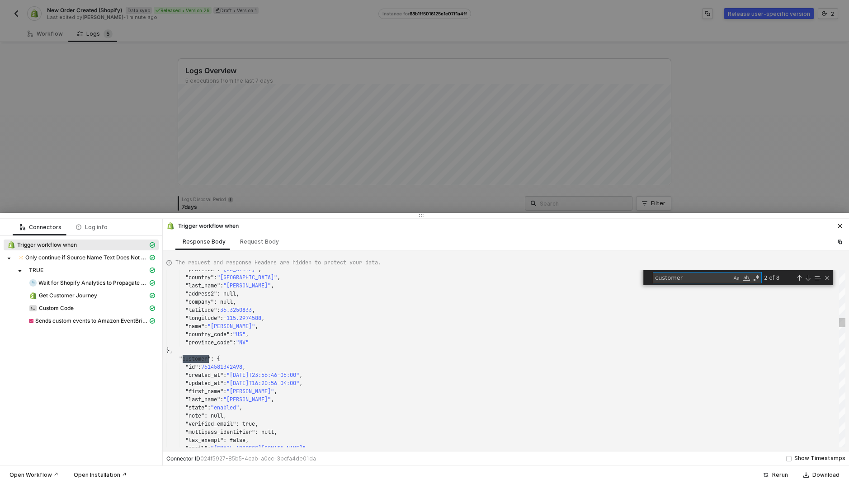
scroll to position [81, 42]
type textarea "customer"
drag, startPoint x: 337, startPoint y: 145, endPoint x: 304, endPoint y: 207, distance: 71.2
click at [337, 145] on div at bounding box center [424, 242] width 849 height 484
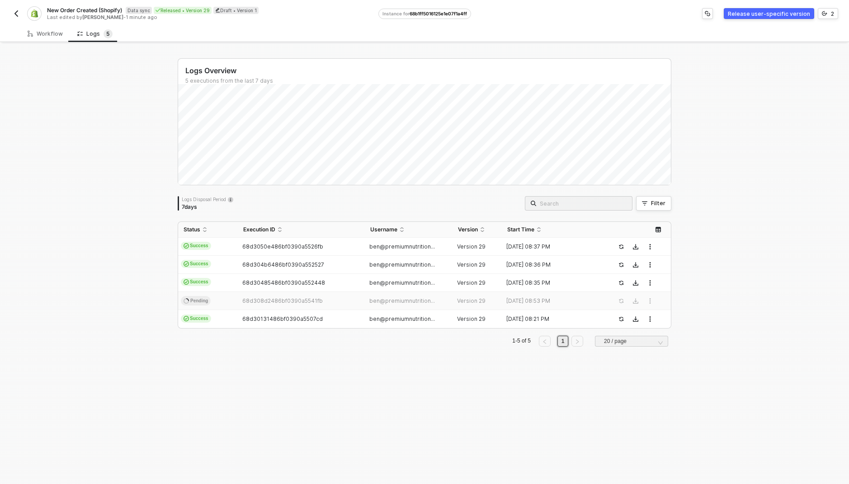
click at [242, 300] on span "68d308d2486bf0390a5541fb" at bounding box center [282, 300] width 80 height 7
click at [233, 316] on td "Success" at bounding box center [208, 319] width 60 height 18
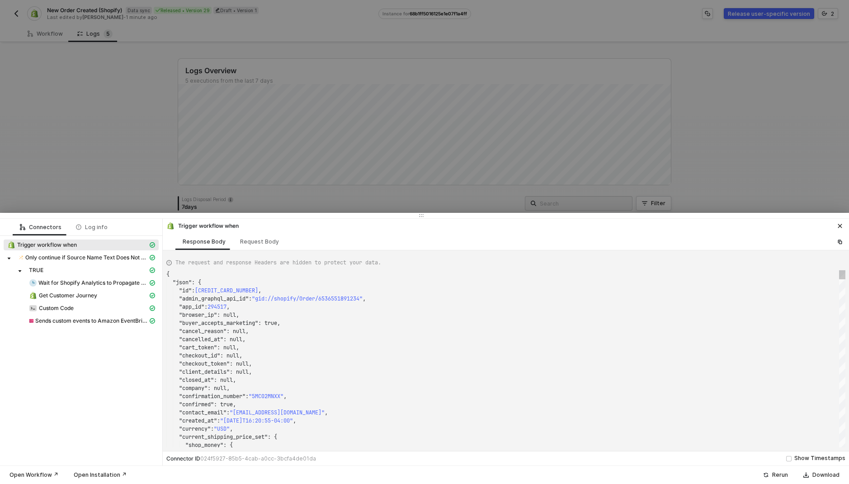
scroll to position [81, 0]
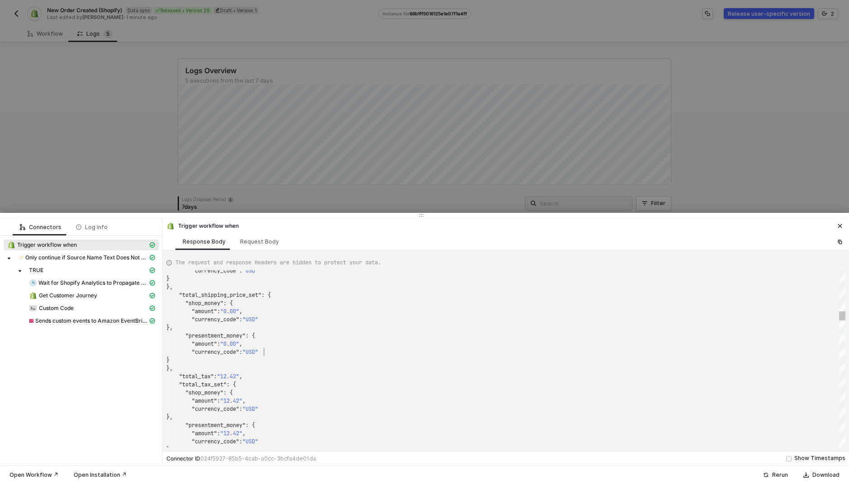
click at [310, 354] on div ""currency_code" : "USD"" at bounding box center [505, 352] width 679 height 8
type textarea "} }, "total_tax": "12.42", "total_tax_set": { "shop_money": { "amount": "12.42"…"
type textarea "r"
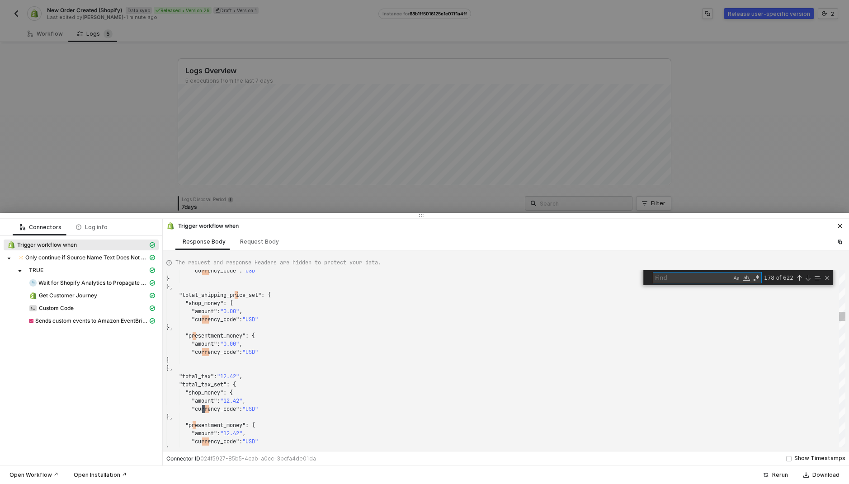
type textarea "o"
type textarea "}, "presentment_money": { "amount": "0.00", "currency_code": "USD" } }, "varian…"
type textarea "or"
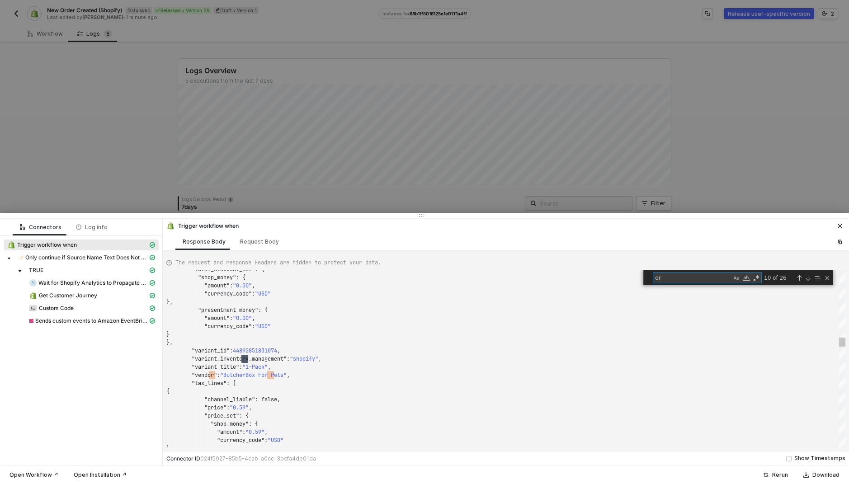
type textarea "{ "json": { "id": [CREDIT_CARD_NUMBER], "admin_graphql_api_id": "gid://shopify/…"
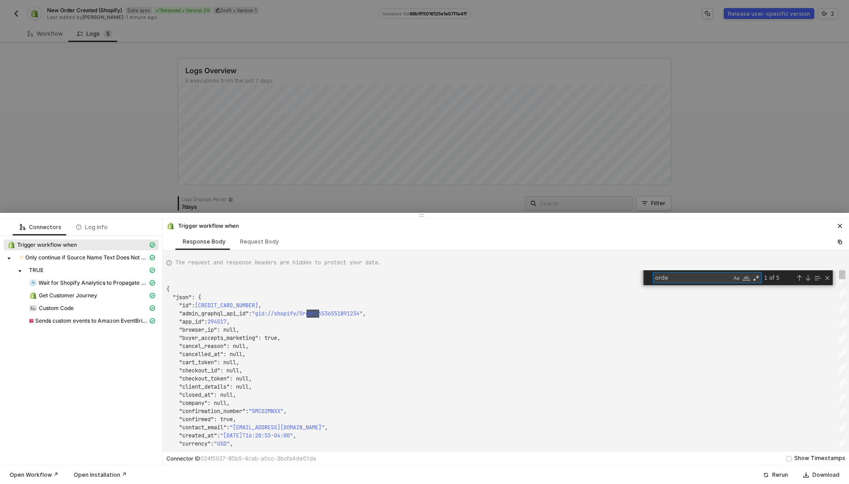
type textarea "order"
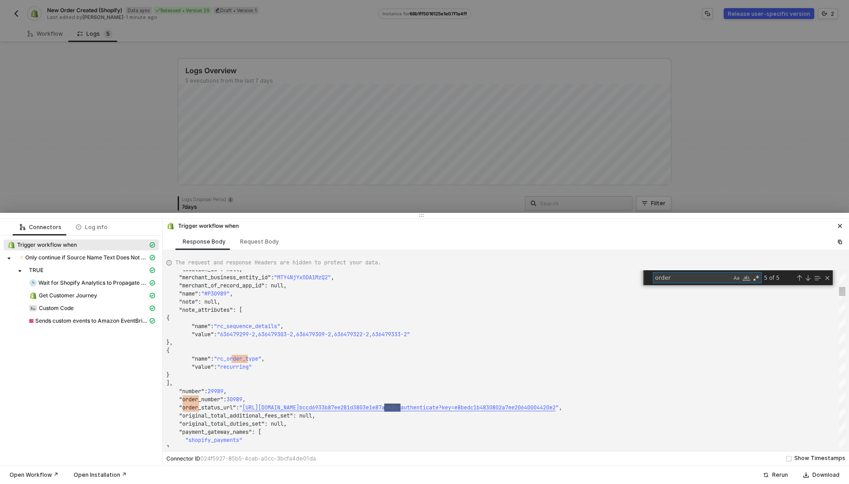
type textarea ""name": "[PERSON_NAME]", "country_code": "US", "province_code": "NV" }, "custom…"
type textarea "customer"
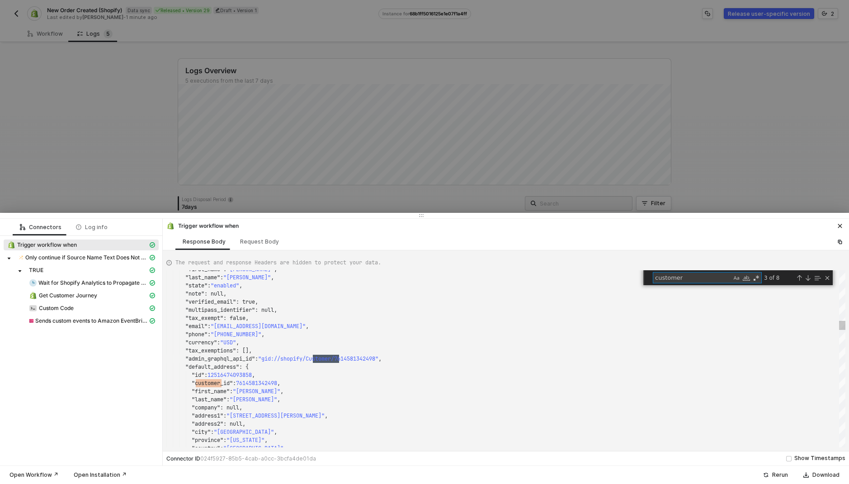
type textarea ""name": "[PERSON_NAME]", "country_code": "US", "province_code": "NV" }, "custom…"
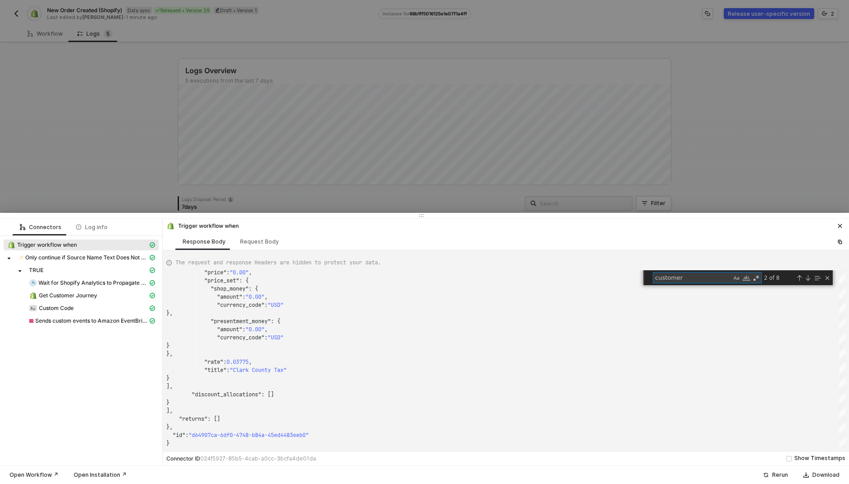
type textarea "customer"
drag, startPoint x: 232, startPoint y: 164, endPoint x: 217, endPoint y: 173, distance: 17.4
click at [232, 164] on div at bounding box center [424, 242] width 849 height 484
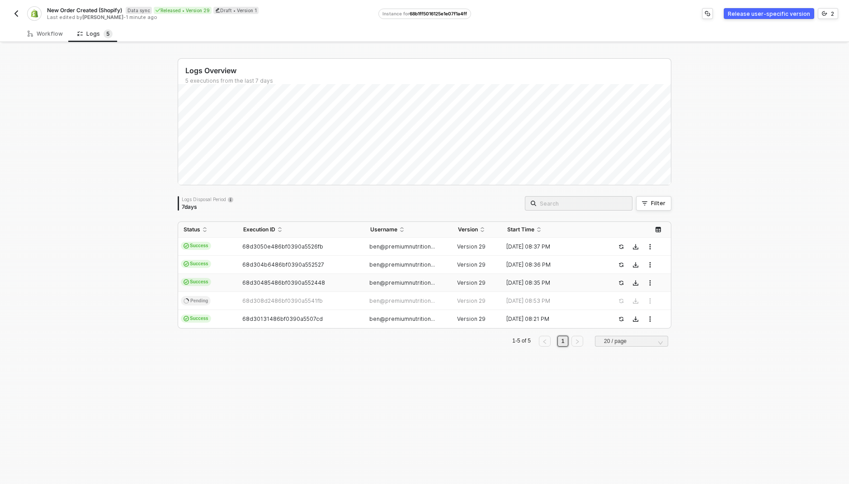
click at [238, 244] on div "68d3050e486bf0390a5526fb" at bounding box center [297, 246] width 119 height 7
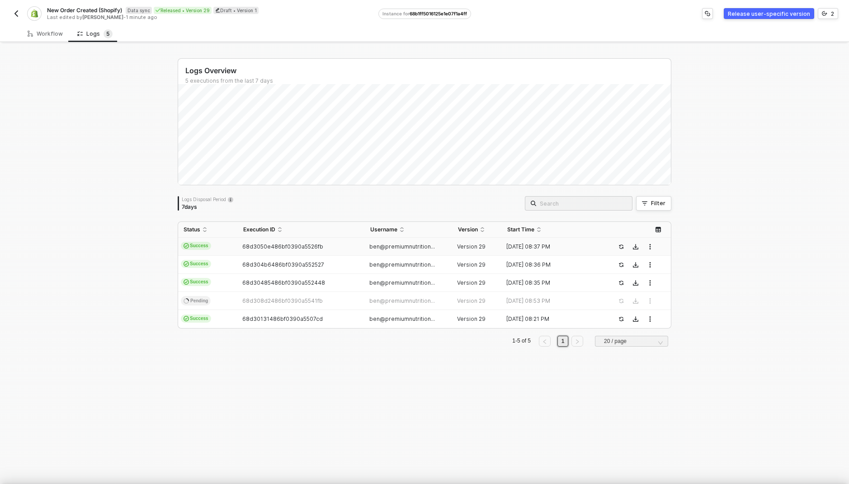
scroll to position [81, 0]
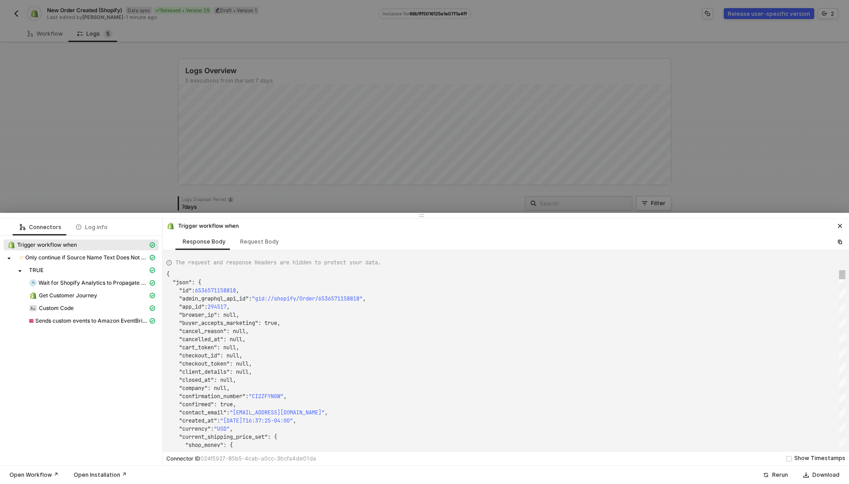
drag, startPoint x: 404, startPoint y: 292, endPoint x: 497, endPoint y: 282, distance: 93.2
click at [404, 292] on div ""id" : 6536571158818 ," at bounding box center [505, 290] width 679 height 8
type textarea "}, "presentment_money": { "amount": "16.67", "currency_code": "USD" } }, "custo…"
type textarea "customer"
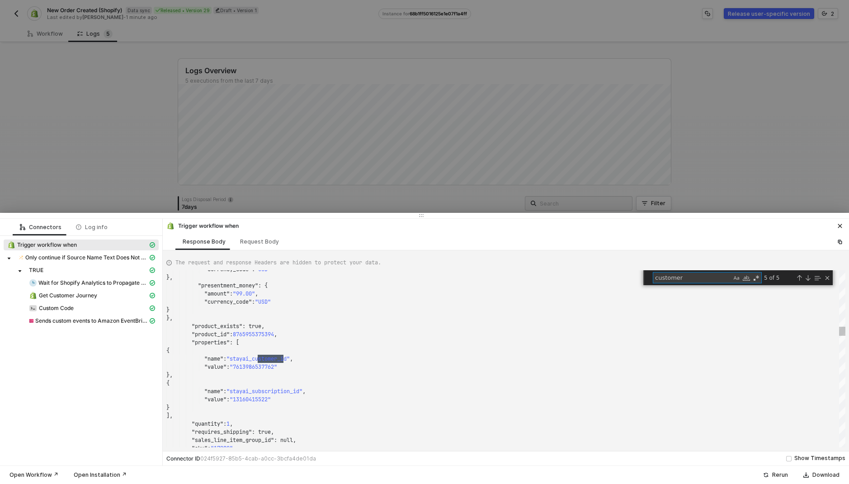
scroll to position [81, 42]
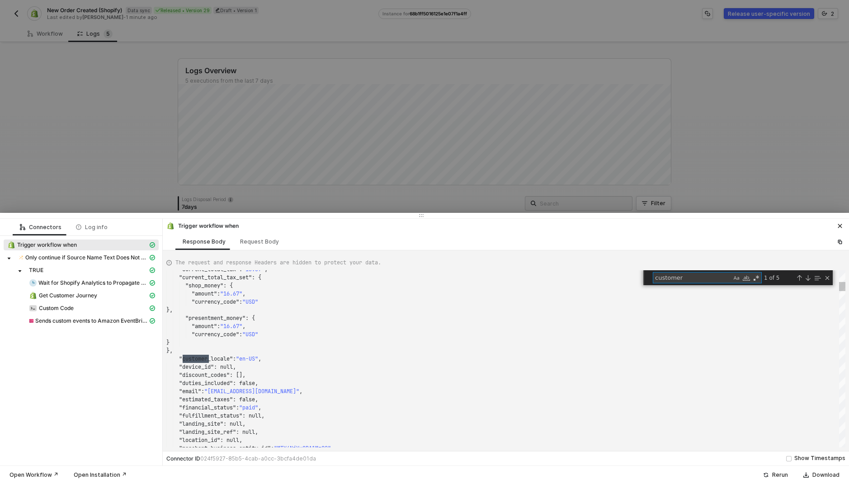
type textarea ""longitude": -89.7501851, "name": "[PERSON_NAME]", "country_code": "US", "provi…"
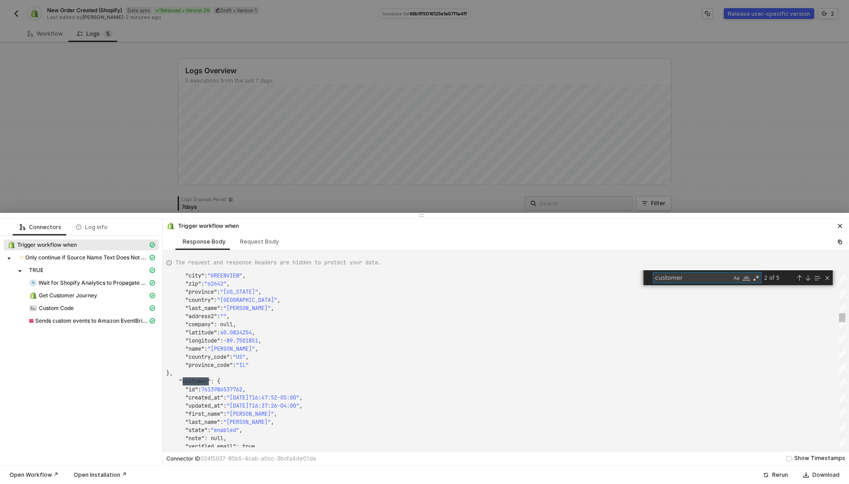
type textarea "customer"
click at [205, 399] on div ""customer" : { "id" : 7613986537762 , "created_at" : "[DATE]T16:47:52-05:00" , …" at bounding box center [505, 358] width 679 height 177
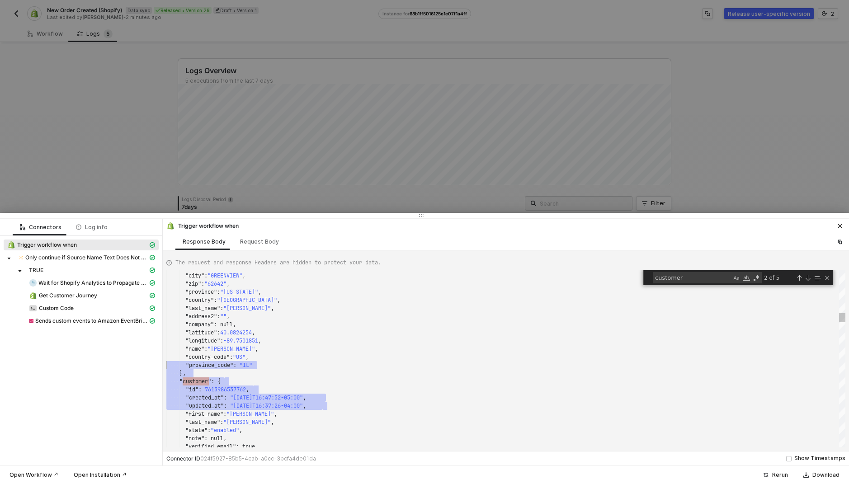
scroll to position [33, 3]
drag, startPoint x: 253, startPoint y: 390, endPoint x: 169, endPoint y: 373, distance: 85.9
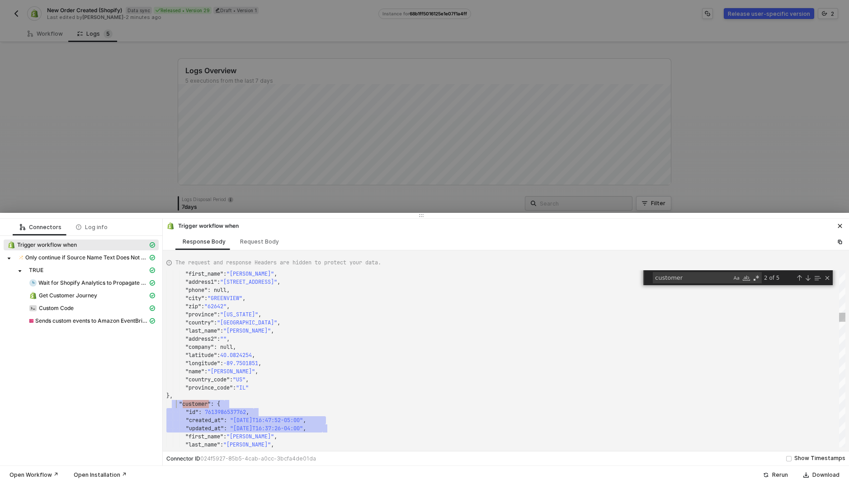
scroll to position [41, 10]
drag, startPoint x: 95, startPoint y: 29, endPoint x: 90, endPoint y: 31, distance: 5.7
click at [95, 29] on div at bounding box center [424, 242] width 849 height 484
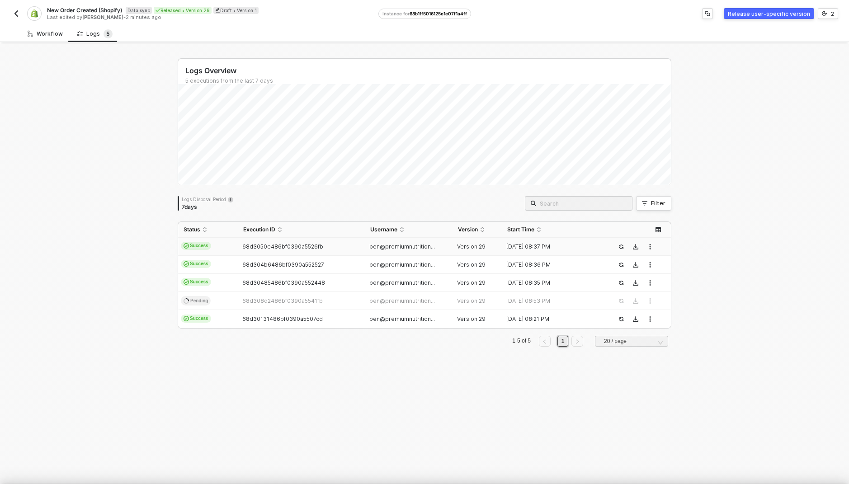
click at [39, 33] on div "Workflow" at bounding box center [45, 33] width 35 height 7
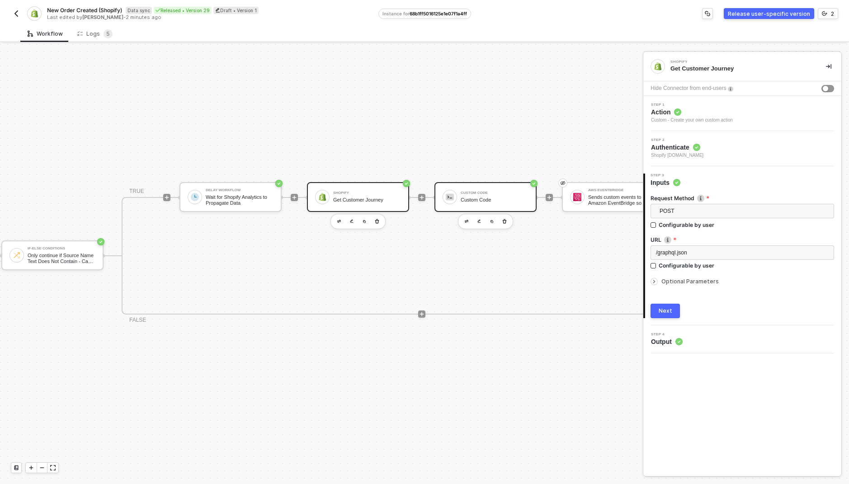
click at [451, 193] on img at bounding box center [450, 197] width 8 height 8
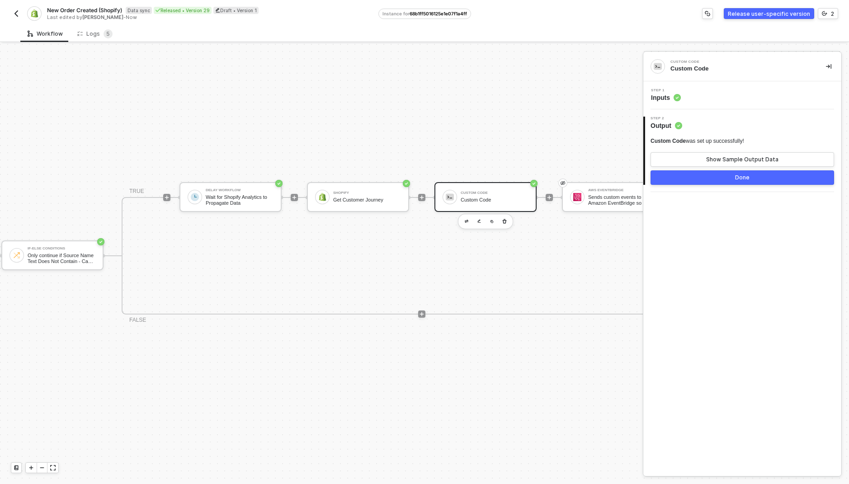
click at [710, 100] on div "Step 1 Inputs" at bounding box center [743, 96] width 196 height 14
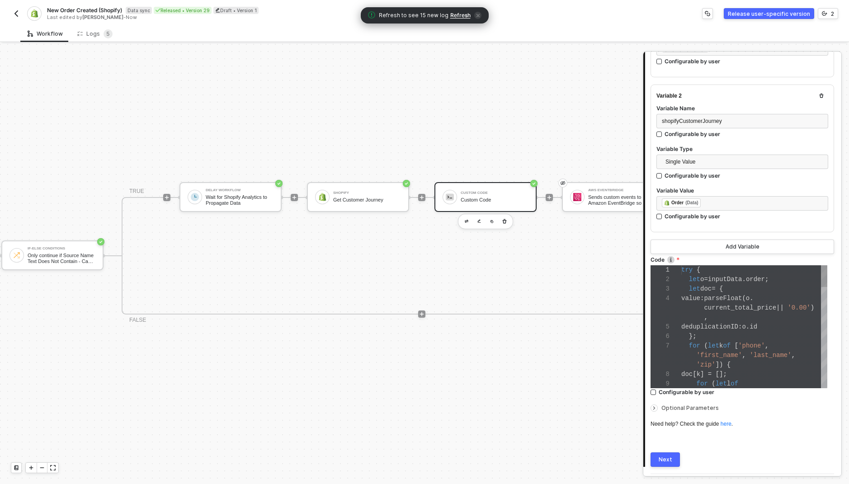
scroll to position [251, 0]
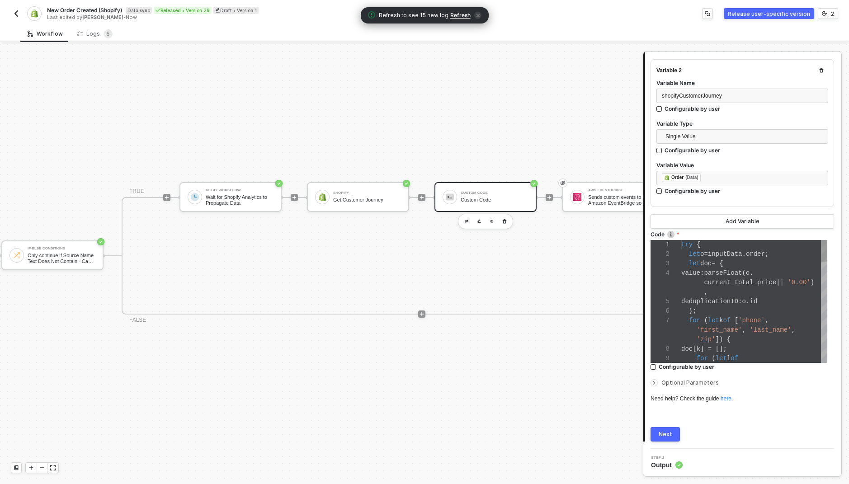
click at [761, 307] on div "};" at bounding box center [754, 310] width 146 height 9
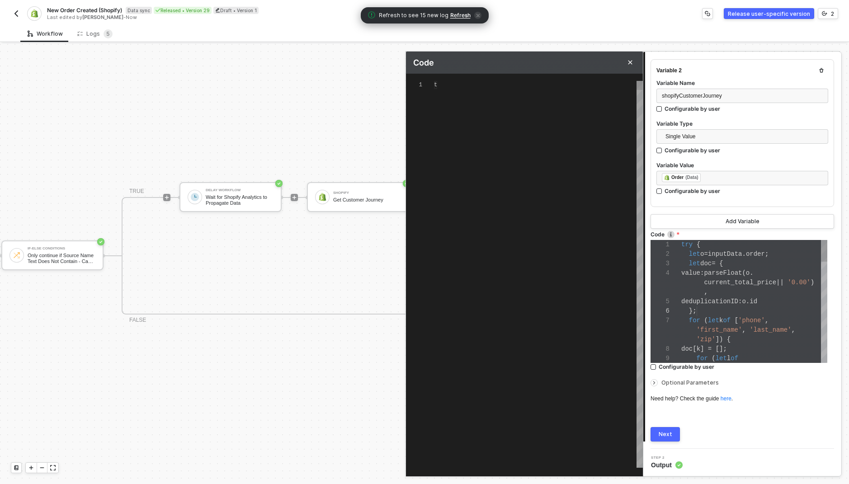
scroll to position [73, 0]
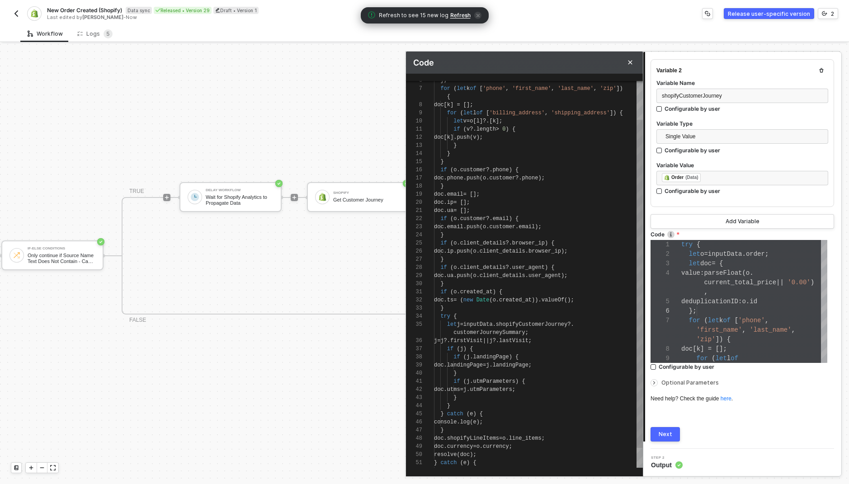
type textarea "doc.ip = []; [DOMAIN_NAME] = []; if (o.customer?.email) { doc.email.push([DOMAI…"
click at [488, 234] on div "}" at bounding box center [538, 235] width 209 height 8
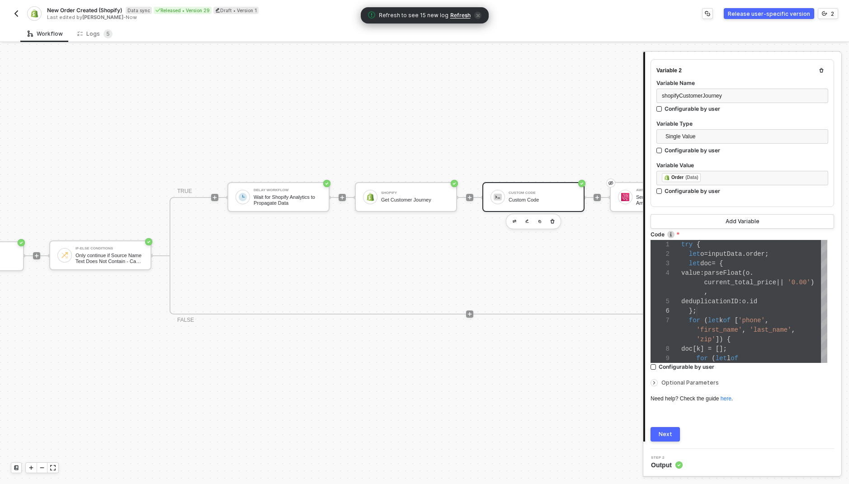
scroll to position [23, 0]
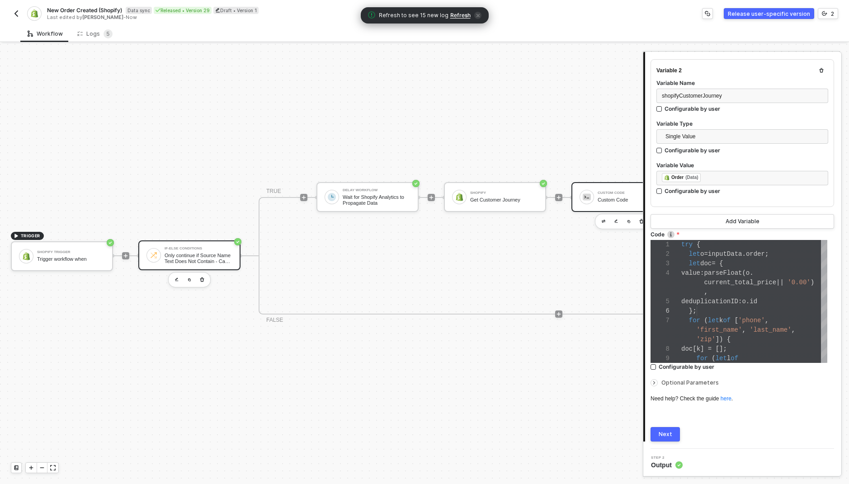
click at [179, 253] on div "Only continue if Source Name Text Does Not Contain - Case Sensitive pos" at bounding box center [198, 258] width 68 height 11
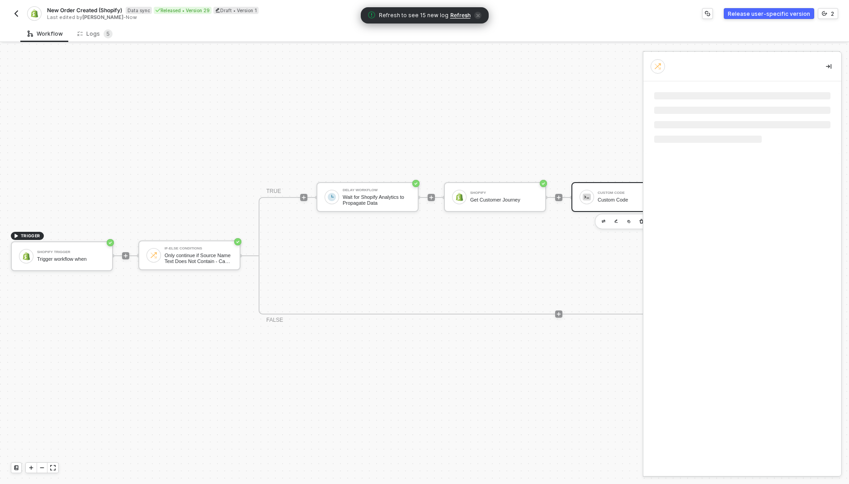
scroll to position [0, 0]
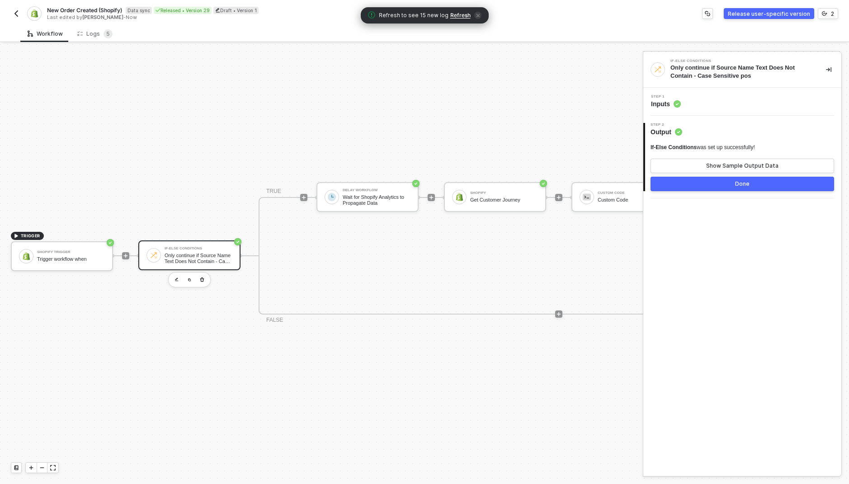
click at [723, 113] on div "Step 1 Inputs" at bounding box center [742, 102] width 198 height 28
click at [723, 106] on div "Step 1 Inputs" at bounding box center [743, 102] width 196 height 14
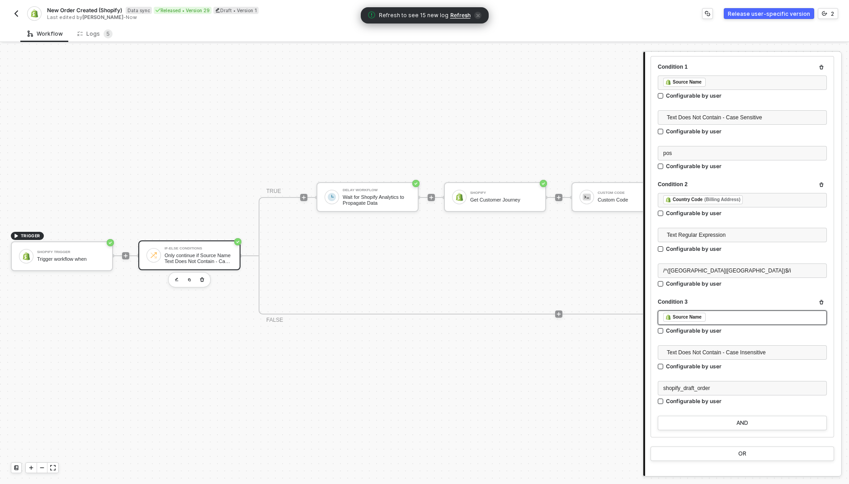
scroll to position [160, 0]
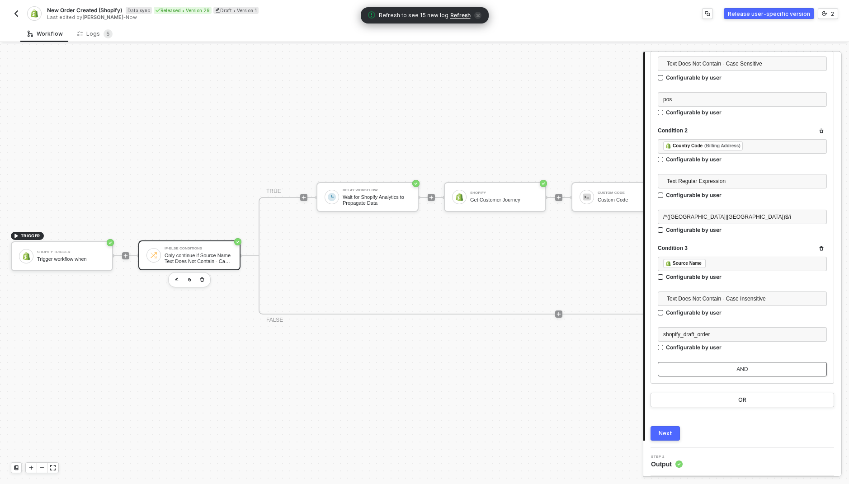
click at [722, 372] on button "AND" at bounding box center [741, 369] width 169 height 14
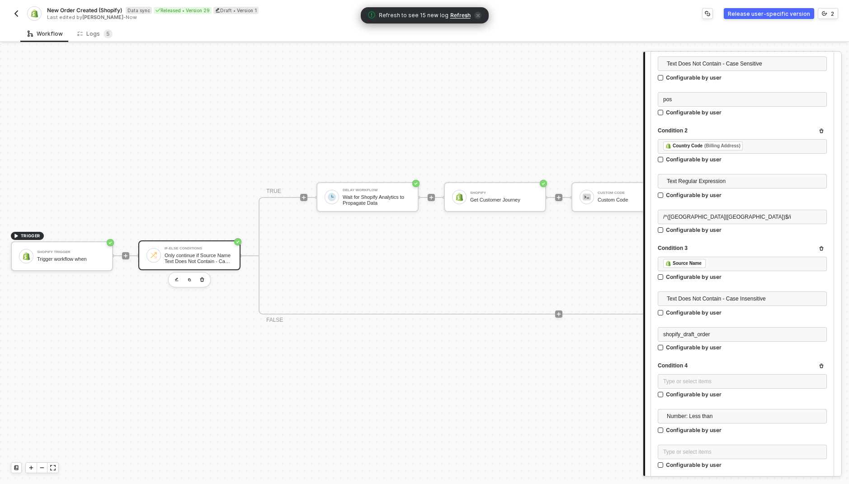
scroll to position [277, 0]
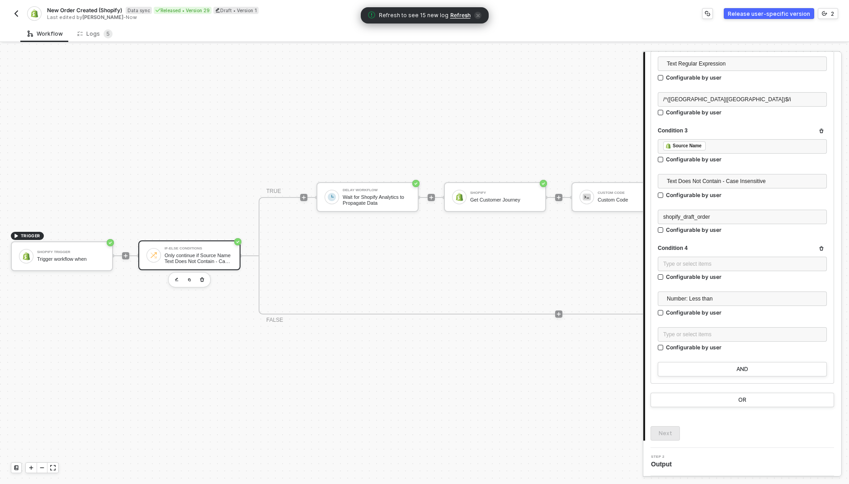
drag, startPoint x: 727, startPoint y: 277, endPoint x: 729, endPoint y: 271, distance: 6.3
click at [727, 277] on label "Configurable by user" at bounding box center [741, 277] width 169 height 8
click at [664, 277] on input "Configurable by user" at bounding box center [660, 277] width 6 height 6
click at [729, 263] on div "Type or select items ﻿" at bounding box center [741, 265] width 169 height 16
click at [711, 278] on div "Configurable by user" at bounding box center [694, 277] width 56 height 8
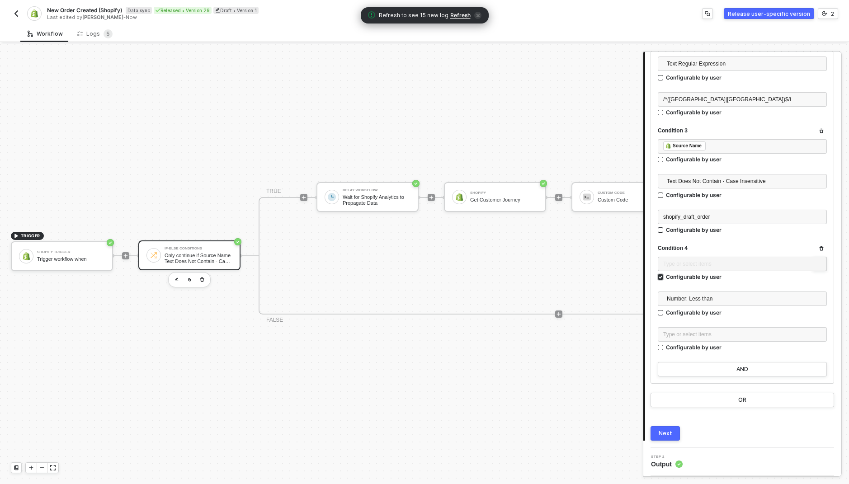
click at [664, 278] on input "Configurable by user" at bounding box center [660, 277] width 6 height 6
checkbox input "false"
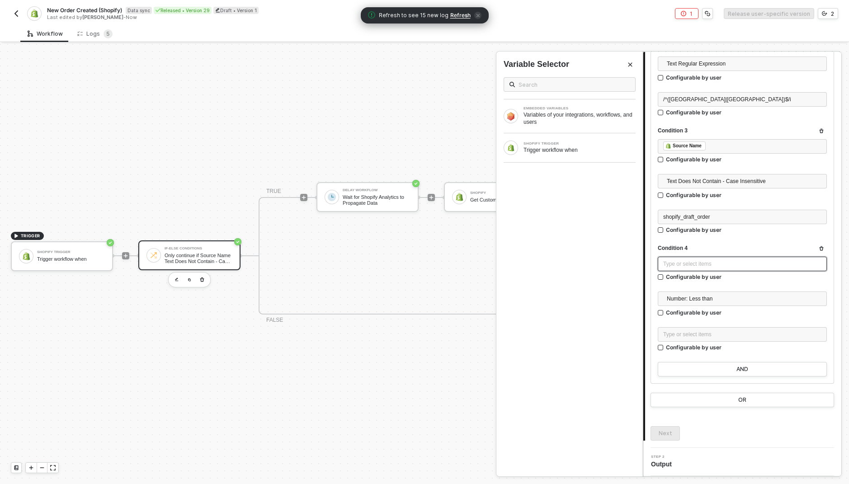
click at [711, 263] on div "Type or select items ﻿" at bounding box center [742, 264] width 158 height 9
click at [610, 155] on div "SHOPIFY TRIGGER Trigger workflow when" at bounding box center [569, 148] width 132 height 14
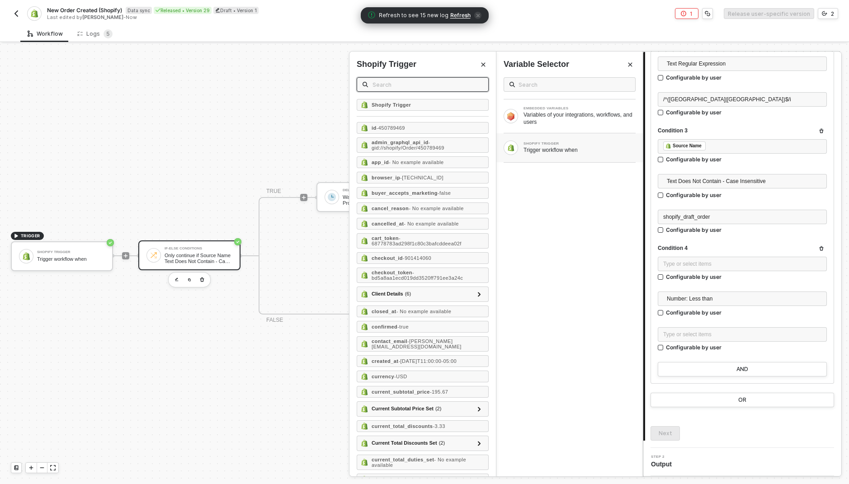
click at [440, 87] on input "text" at bounding box center [427, 85] width 110 height 10
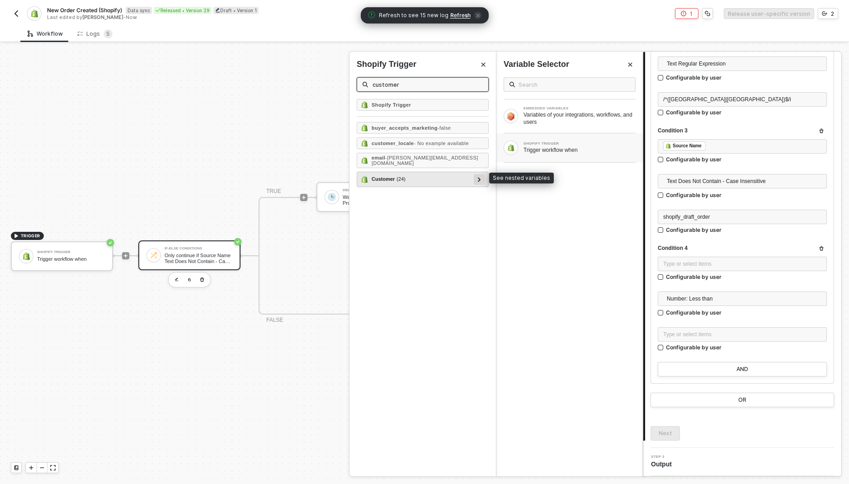
type input "customer"
click at [478, 177] on icon at bounding box center [479, 179] width 3 height 5
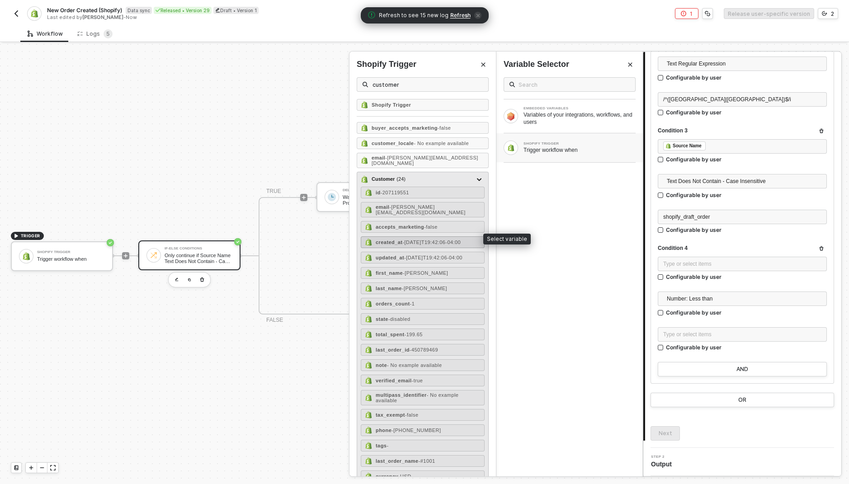
click at [460, 239] on div "created_at - [DATE]T19:42:06-04:00" at bounding box center [417, 241] width 85 height 5
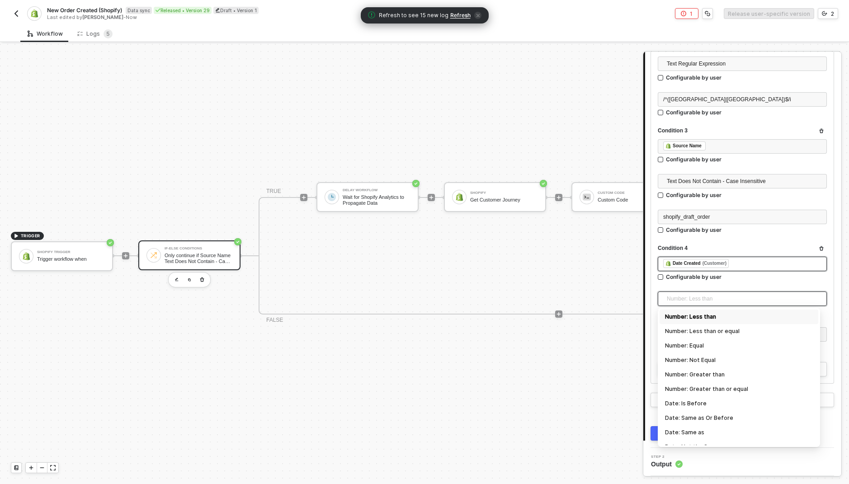
click at [700, 297] on span "Number: Less than" at bounding box center [743, 299] width 155 height 14
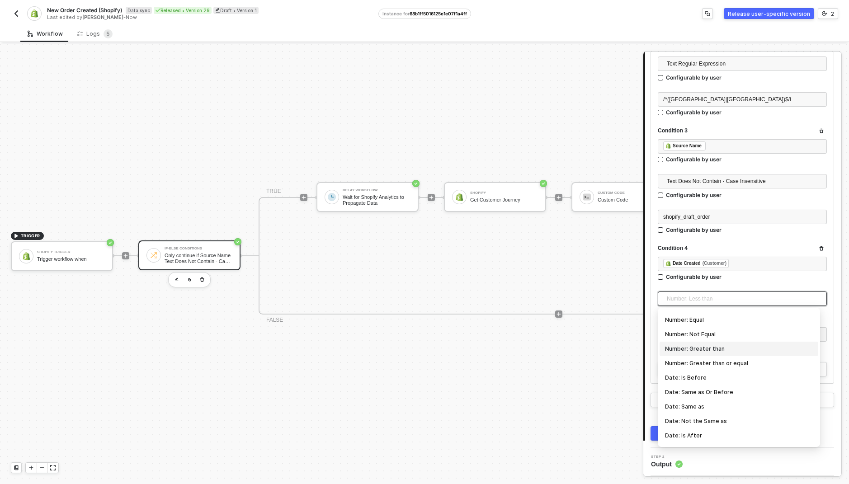
scroll to position [75, 0]
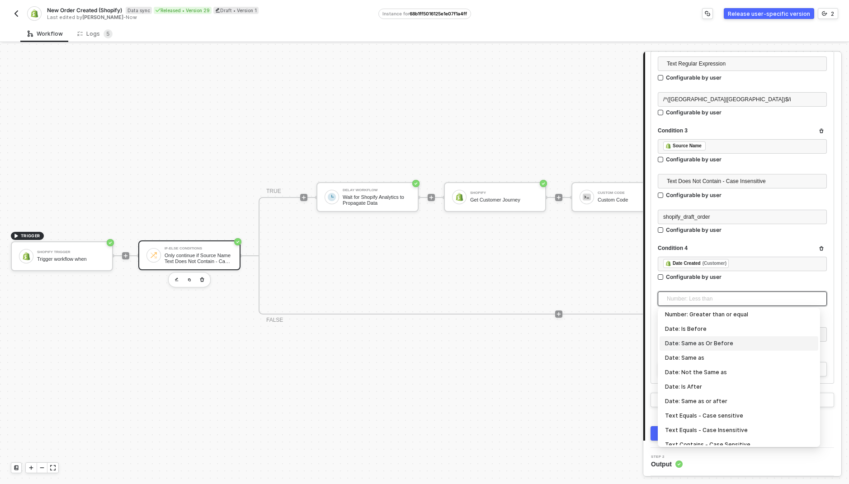
click at [713, 332] on div "Date: Is Before" at bounding box center [739, 329] width 148 height 10
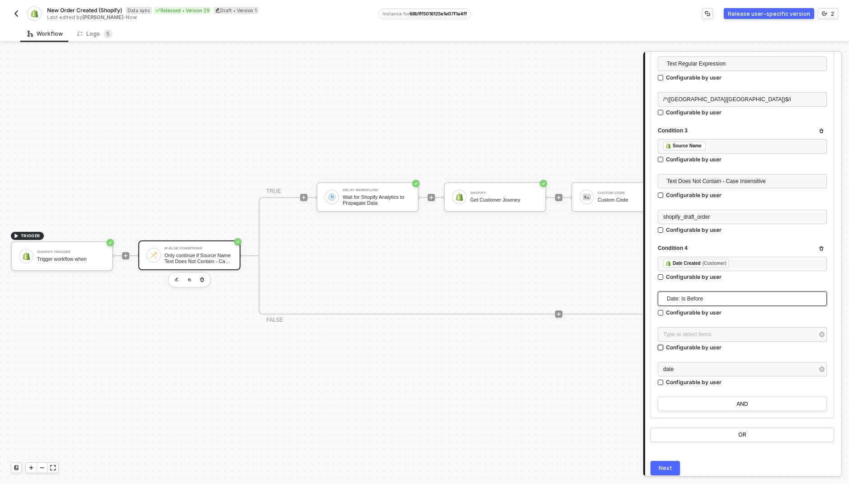
scroll to position [312, 0]
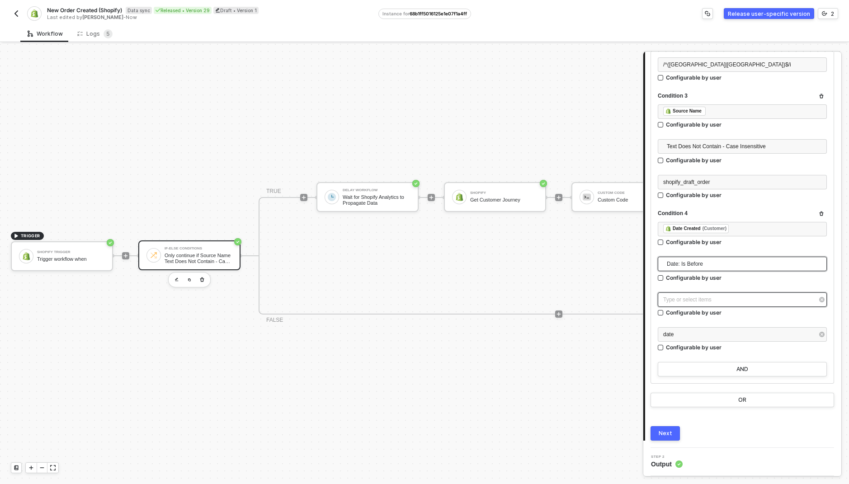
click at [707, 297] on div "Type or select items ﻿" at bounding box center [737, 300] width 149 height 9
click at [556, 83] on span "Blocks 2" at bounding box center [558, 85] width 28 height 7
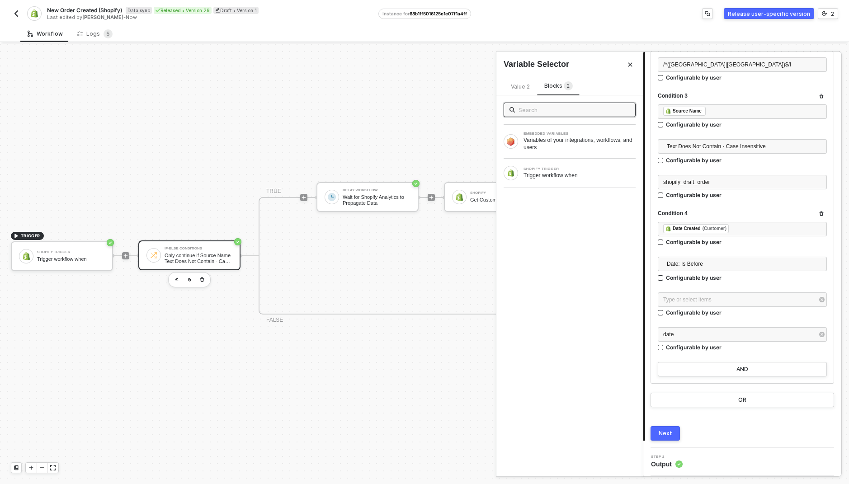
click at [530, 87] on div "Value 2" at bounding box center [519, 86] width 33 height 11
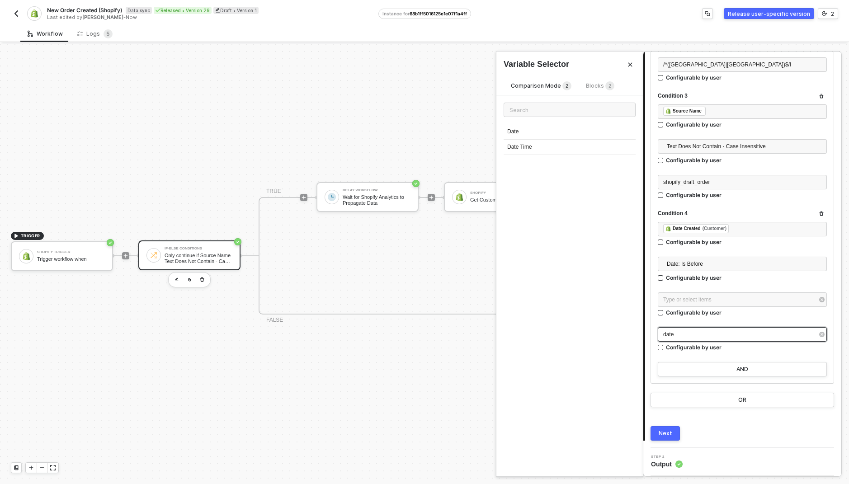
click at [698, 338] on div "date" at bounding box center [737, 334] width 149 height 9
click at [552, 130] on div "Date" at bounding box center [569, 131] width 132 height 15
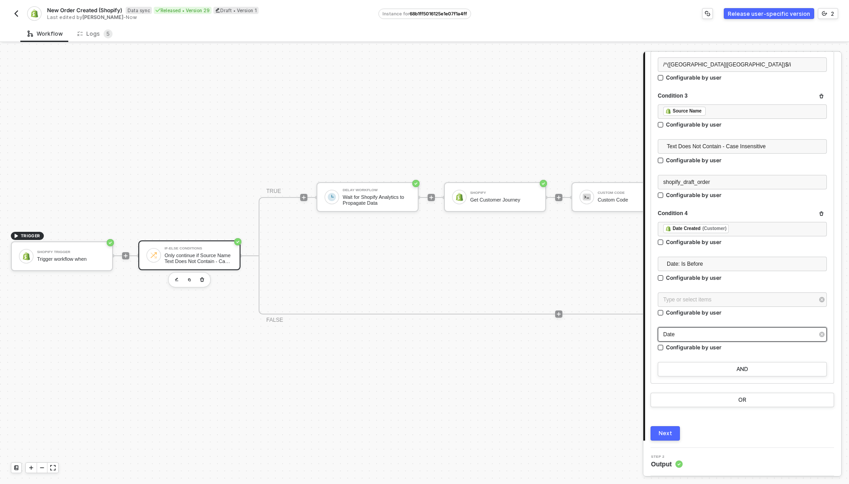
drag, startPoint x: 700, startPoint y: 338, endPoint x: 699, endPoint y: 327, distance: 10.9
click at [700, 338] on div "Date" at bounding box center [737, 334] width 149 height 9
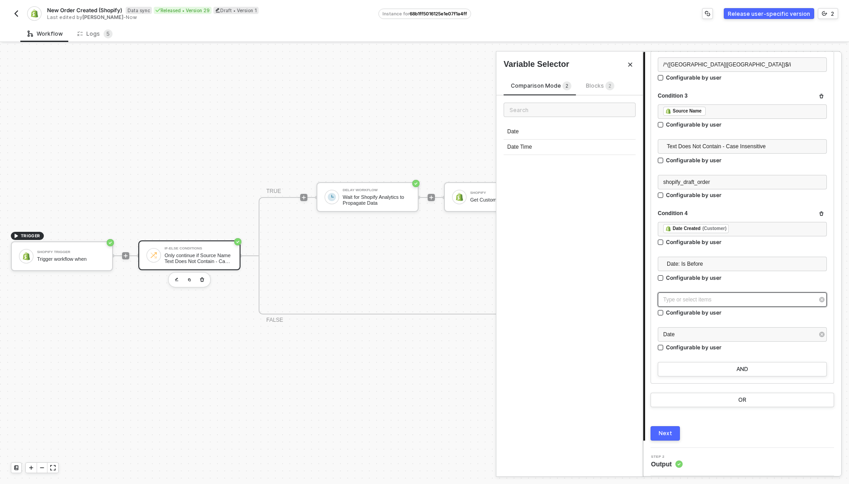
click at [693, 302] on div "Type or select items ﻿" at bounding box center [737, 300] width 149 height 9
type input "[DATE]"
click at [563, 99] on div "Time 5 : 16 : 49 Hr Min Sec PM" at bounding box center [569, 116] width 146 height 43
click at [565, 93] on div "Value 2 Blocks 2" at bounding box center [541, 88] width 76 height 14
click at [560, 91] on div "Blocks 2" at bounding box center [558, 86] width 43 height 11
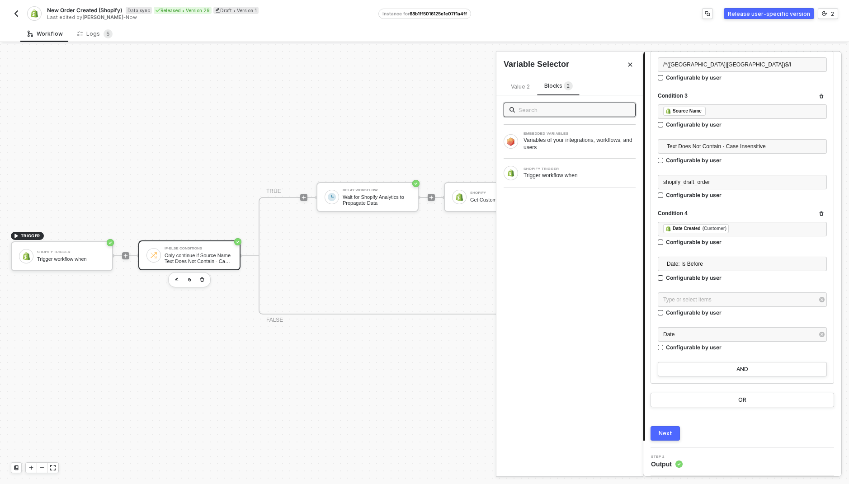
click at [593, 368] on div "EMBEDDED VARIABLES Variables of your integrations, workflows, and users SHOPIFY…" at bounding box center [569, 285] width 146 height 381
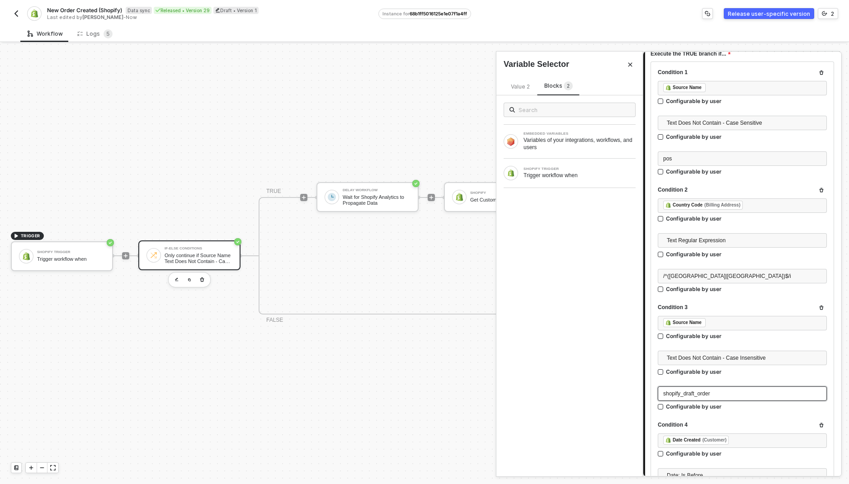
scroll to position [167, 0]
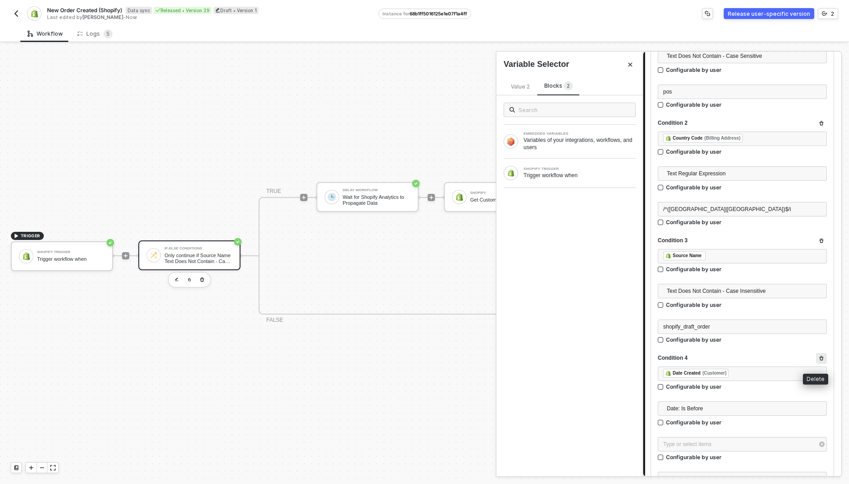
click at [816, 361] on button "button" at bounding box center [821, 358] width 11 height 11
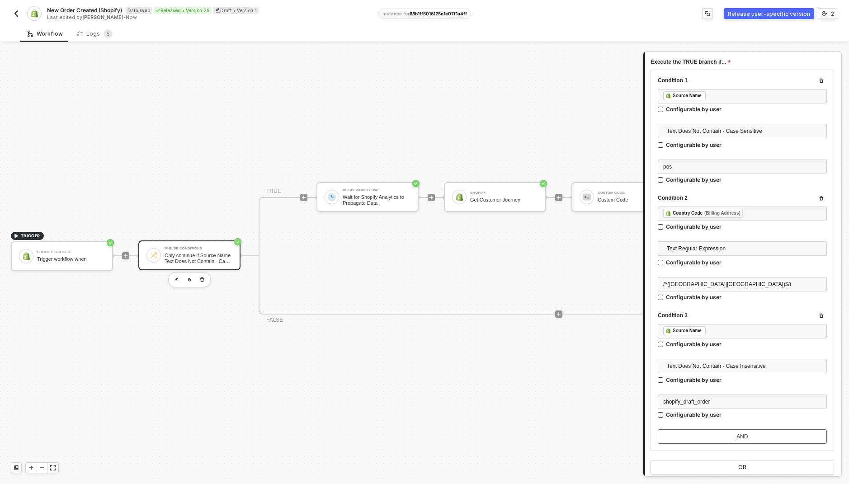
scroll to position [160, 0]
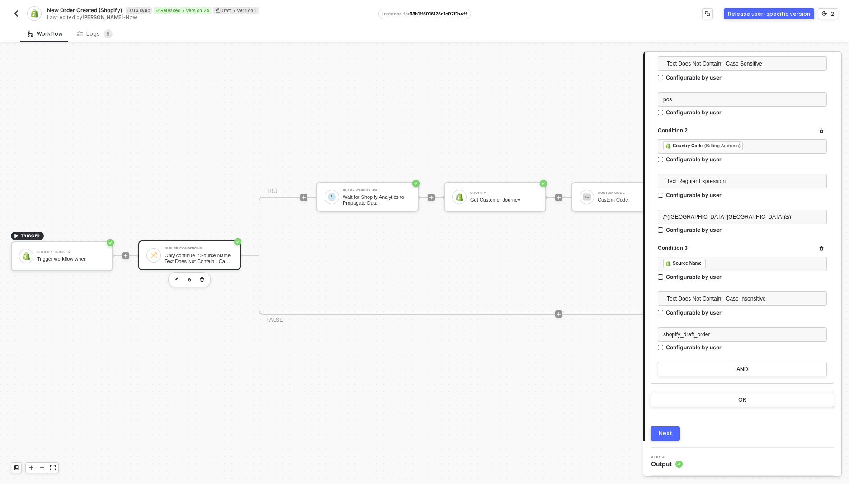
click at [369, 476] on div "TRIGGER Shopify Trigger Trigger workflow when If-Else Conditions Only continue …" at bounding box center [437, 255] width 875 height 457
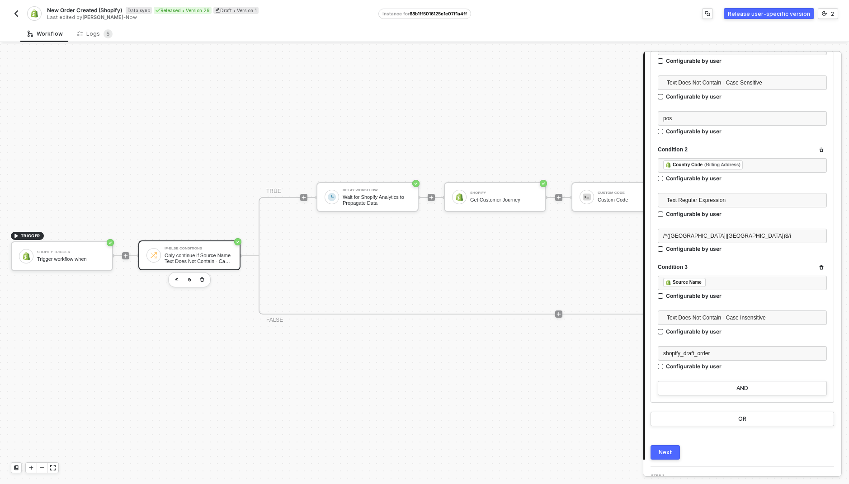
scroll to position [0, 0]
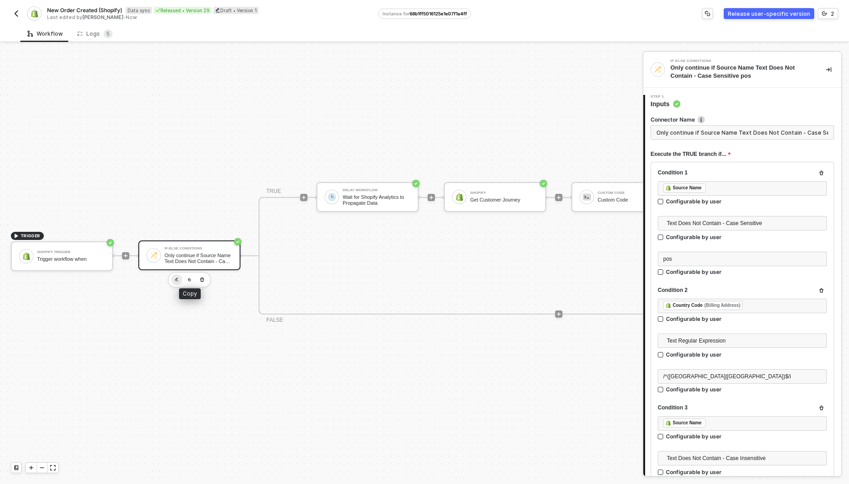
click at [179, 274] on button "button" at bounding box center [176, 279] width 11 height 11
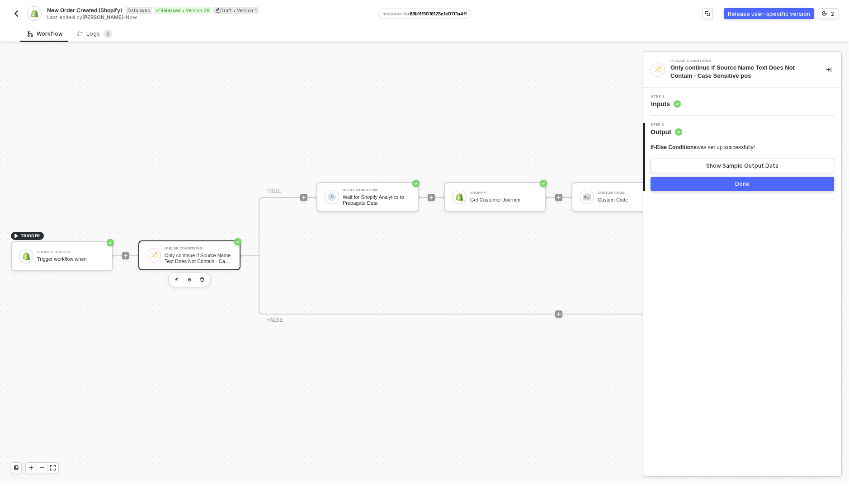
click at [723, 100] on div "Step 1 Inputs" at bounding box center [743, 102] width 196 height 14
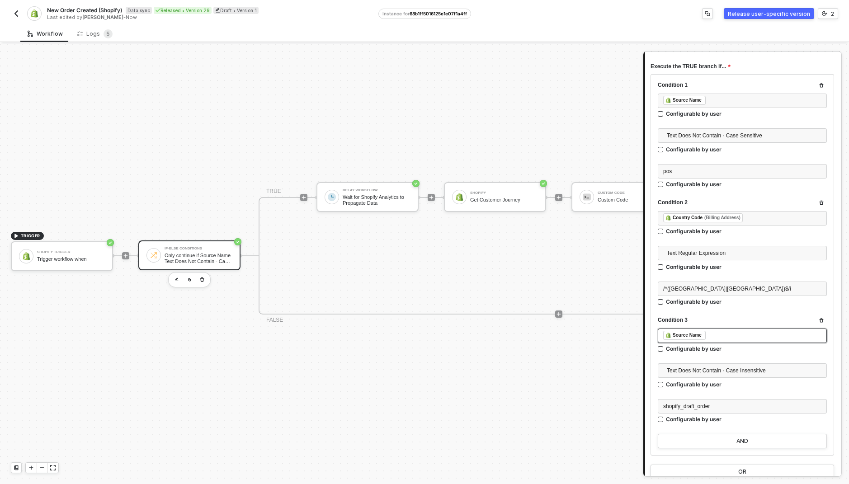
scroll to position [157, 0]
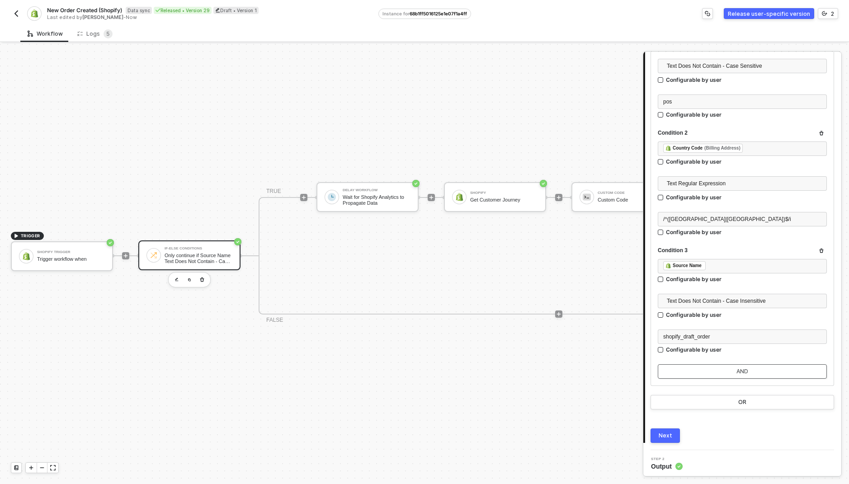
click at [713, 369] on button "AND" at bounding box center [741, 371] width 169 height 14
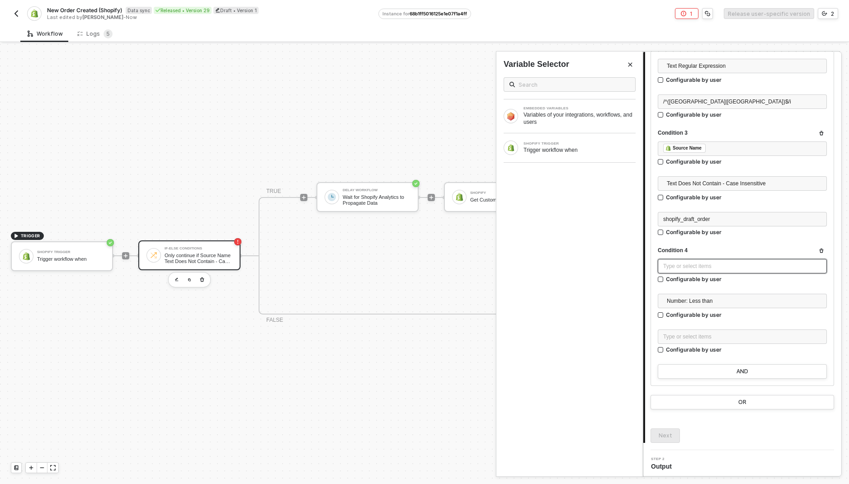
click at [705, 260] on div "Type or select items ﻿" at bounding box center [741, 266] width 169 height 14
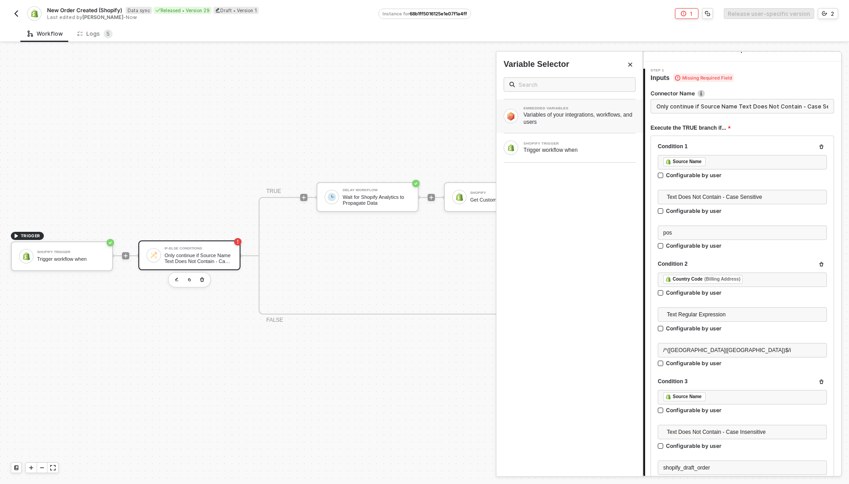
scroll to position [1, 0]
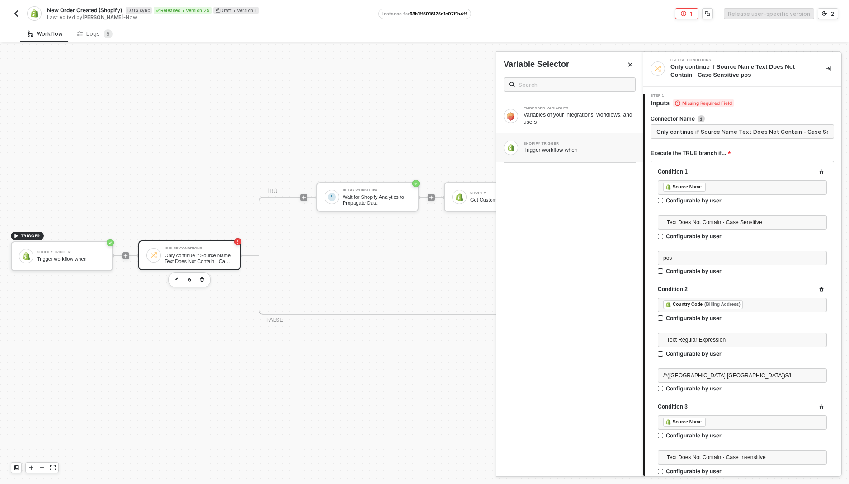
click at [565, 150] on div "Trigger workflow when" at bounding box center [579, 149] width 112 height 7
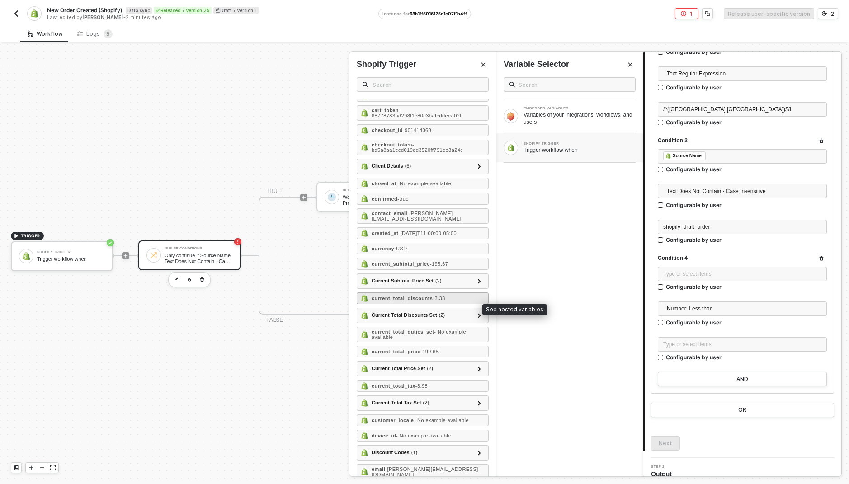
scroll to position [117, 0]
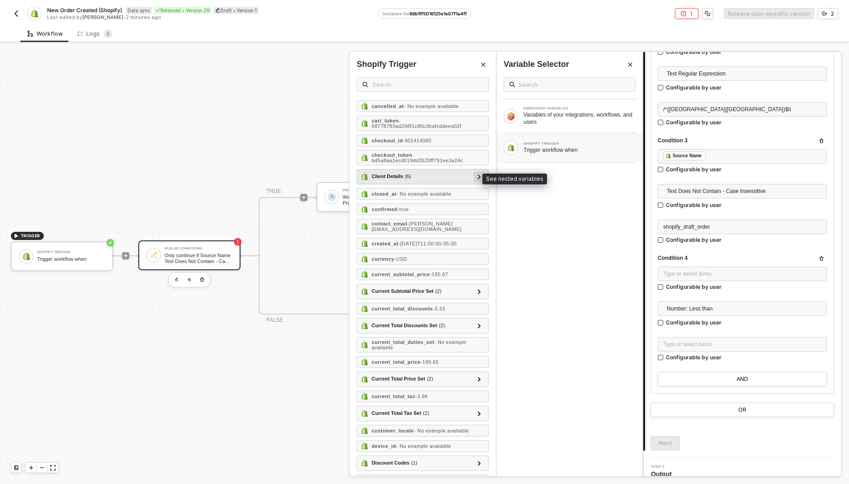
click at [477, 173] on div at bounding box center [479, 176] width 5 height 10
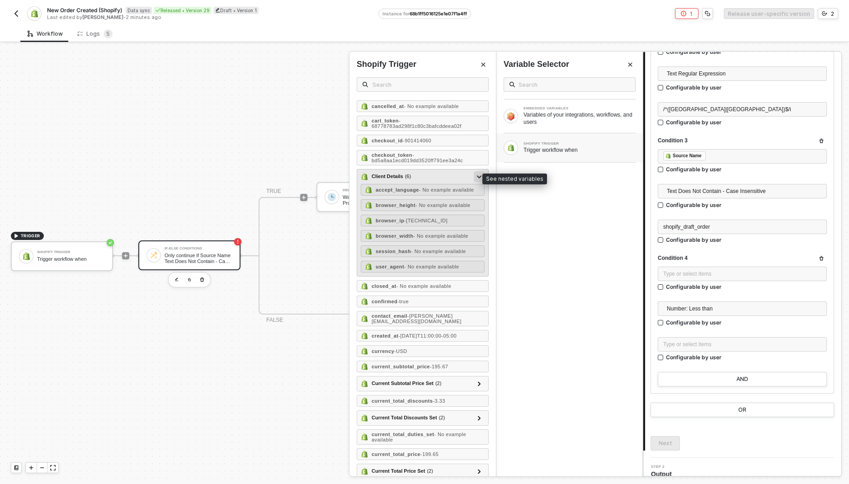
click at [477, 173] on div at bounding box center [479, 176] width 5 height 10
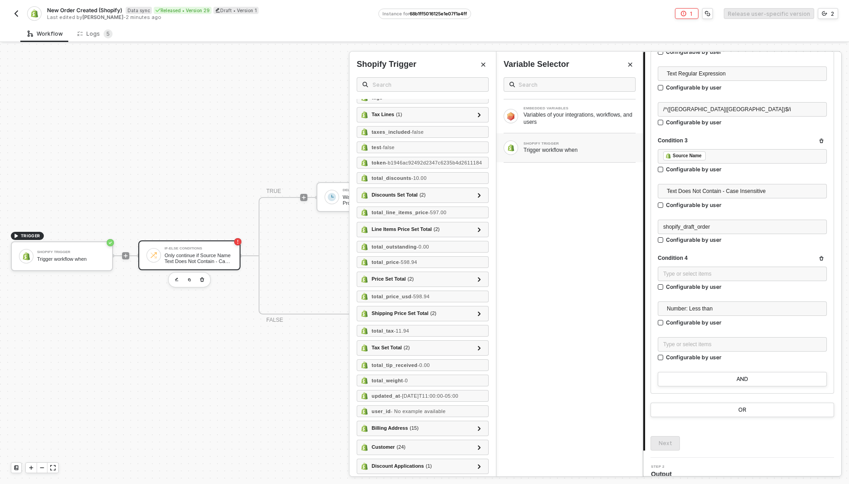
scroll to position [1069, 0]
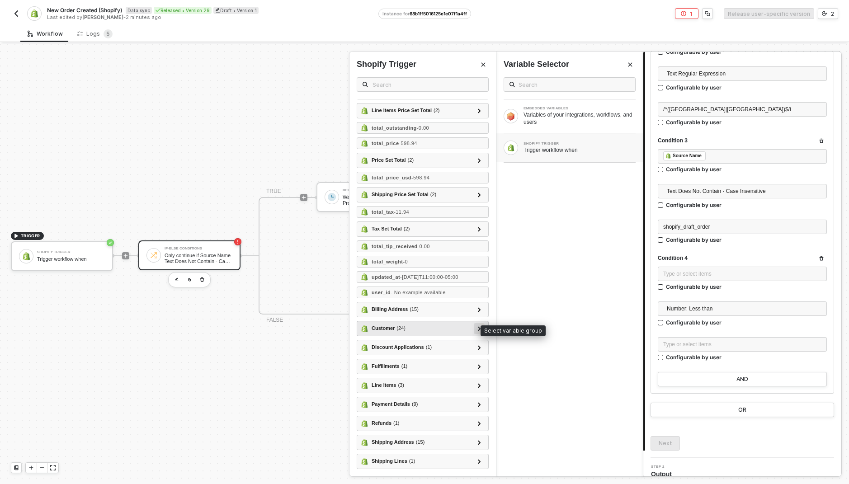
click at [478, 327] on icon at bounding box center [479, 328] width 3 height 5
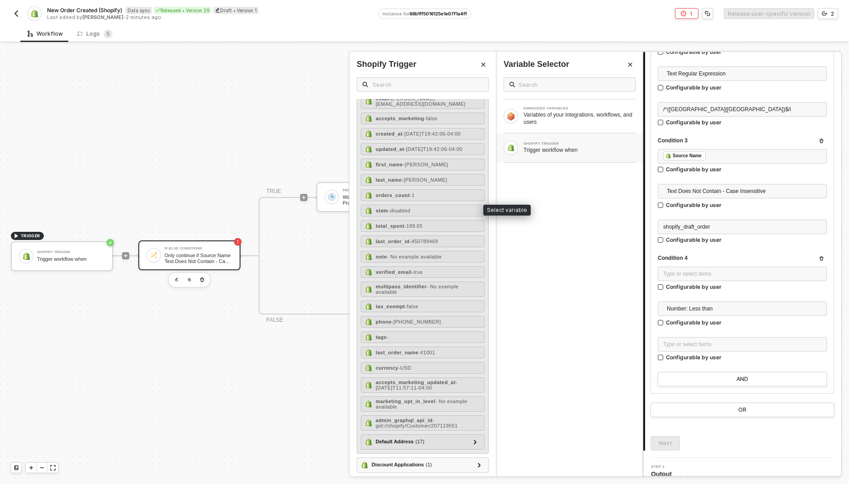
scroll to position [1333, 0]
